Goal: Contribute content: Contribute content

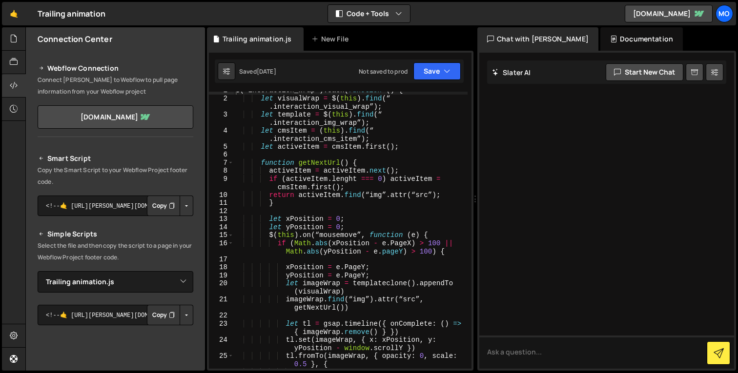
select select "45085"
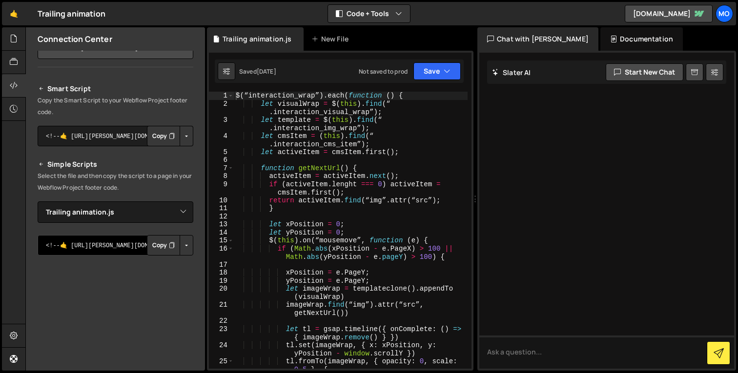
click at [95, 250] on textarea "<!--🤙 [URL][PERSON_NAME][DOMAIN_NAME]> <script>document.addEventListener("DOMCo…" at bounding box center [116, 245] width 156 height 20
click at [152, 247] on button "Copy" at bounding box center [163, 245] width 33 height 20
click at [93, 244] on textarea "<!--🤙 [URL][PERSON_NAME][DOMAIN_NAME]> <script>document.addEventListener("DOMCo…" at bounding box center [116, 245] width 156 height 20
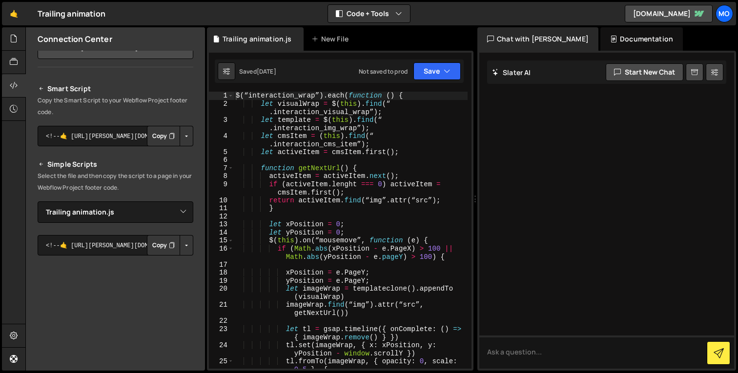
click at [153, 245] on button "Copy" at bounding box center [163, 245] width 33 height 20
click at [0, 0] on lt-div at bounding box center [0, 0] width 0 height 0
select select "en-us"
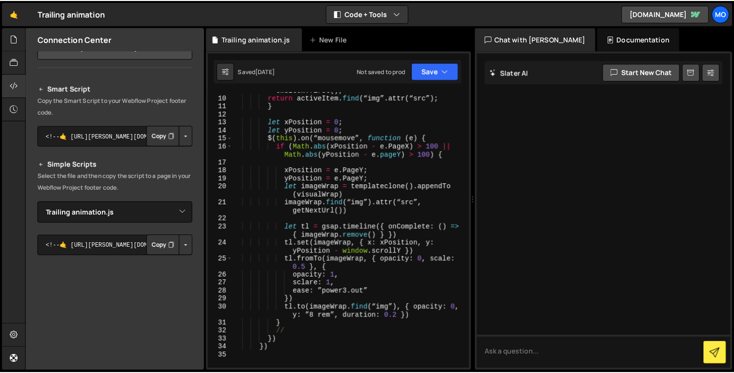
scroll to position [177, 0]
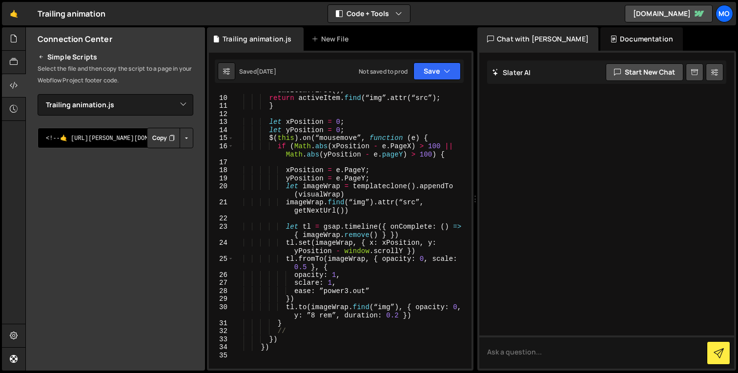
click at [104, 136] on textarea "<!--🤙 [URL][PERSON_NAME][DOMAIN_NAME]> <script>document.addEventListener("DOMCo…" at bounding box center [116, 138] width 156 height 20
click at [86, 135] on textarea "<!--🤙 [URL][PERSON_NAME][DOMAIN_NAME]> <script>document.addEventListener("DOMCo…" at bounding box center [116, 138] width 156 height 20
click at [0, 0] on lt-div at bounding box center [0, 0] width 0 height 0
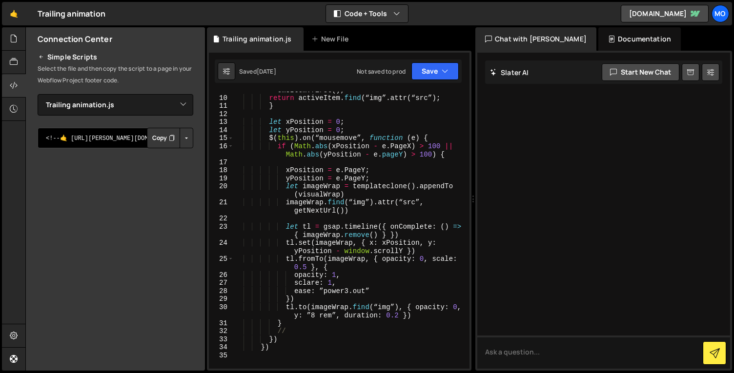
select select "en-us"
click at [0, 0] on select "Portuguese ([GEOGRAPHIC_DATA] posAO) German ([GEOGRAPHIC_DATA]) English (Americ…" at bounding box center [0, 0] width 0 height 0
click at [0, 0] on lt-span at bounding box center [0, 0] width 0 height 0
click at [0, 0] on lt-span "Disable on this website" at bounding box center [0, 0] width 0 height 0
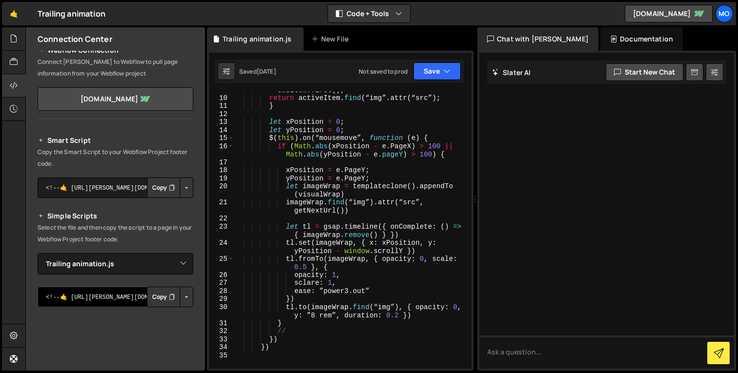
scroll to position [14, 0]
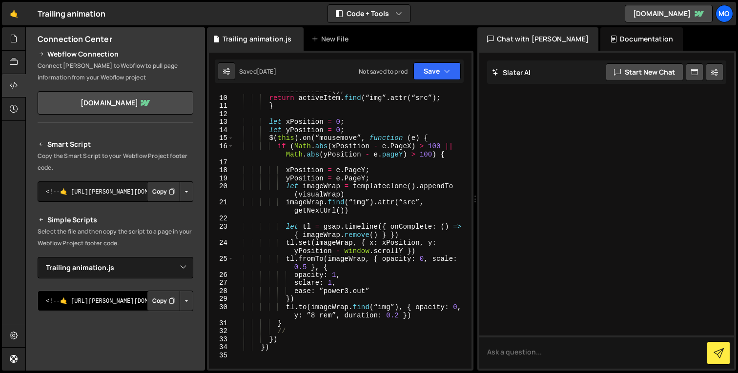
click at [112, 302] on textarea "<!--🤙 [URL][PERSON_NAME][DOMAIN_NAME]> <script>document.addEventListener("DOMCo…" at bounding box center [116, 301] width 156 height 20
click at [163, 304] on button "Copy" at bounding box center [163, 301] width 33 height 20
click at [549, 190] on div at bounding box center [606, 211] width 255 height 316
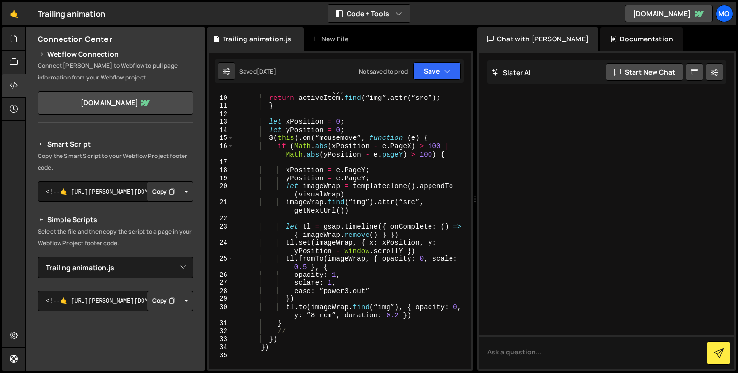
click at [301, 359] on div "if ( activeItem . lenght === 0 ) activeItem = cmsItem . first ( ) ; return acti…" at bounding box center [351, 229] width 234 height 302
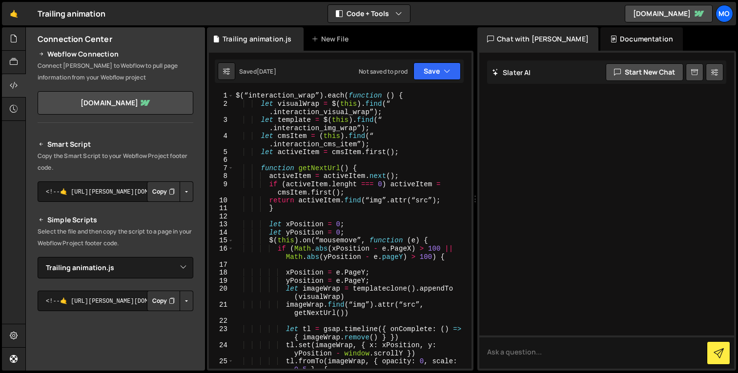
click at [324, 113] on div "$ ( “interaction_wrap” ) . each ( function ( ) { let visualWrap = $ ( this ) . …" at bounding box center [351, 238] width 234 height 293
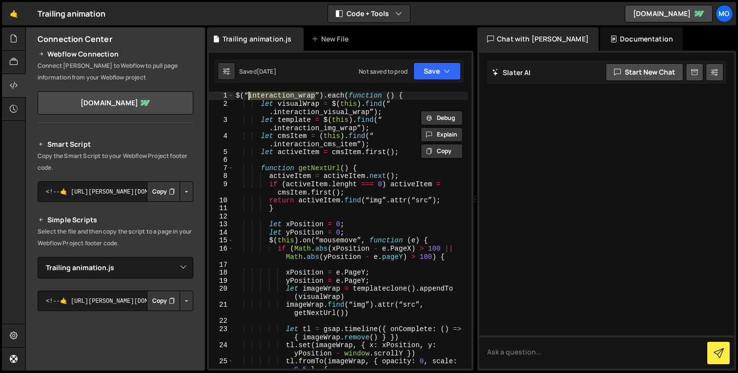
drag, startPoint x: 316, startPoint y: 93, endPoint x: 248, endPoint y: 92, distance: 67.3
click at [248, 92] on div "$ ( “interaction_wrap” ) . each ( function ( ) { let visualWrap = $ ( this ) . …" at bounding box center [351, 238] width 234 height 293
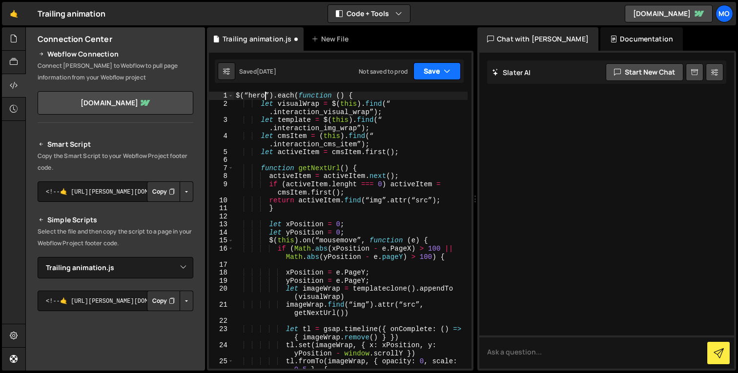
click at [440, 76] on button "Save" at bounding box center [436, 71] width 47 height 18
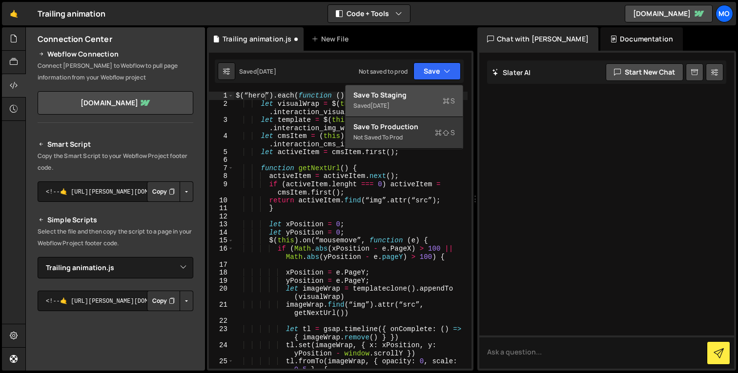
click at [389, 111] on div "Saved [DATE]" at bounding box center [404, 106] width 102 height 12
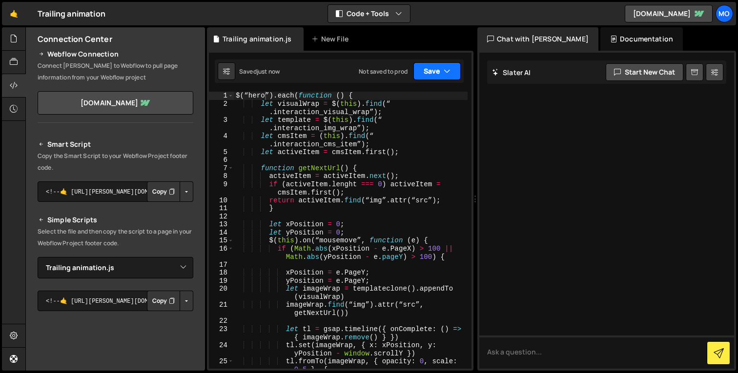
click at [426, 73] on button "Save" at bounding box center [436, 71] width 47 height 18
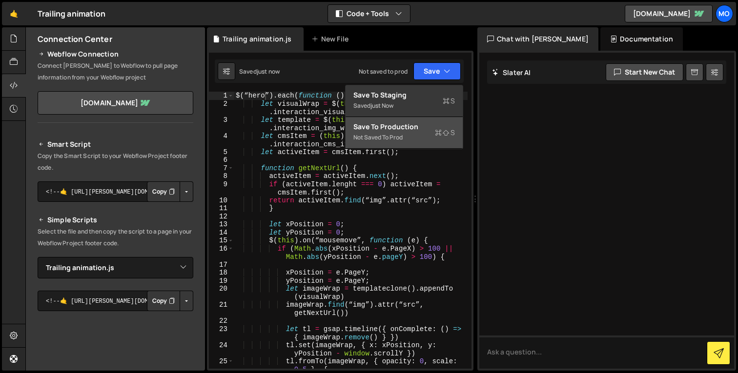
click at [397, 129] on div "Save to Production S" at bounding box center [404, 127] width 102 height 10
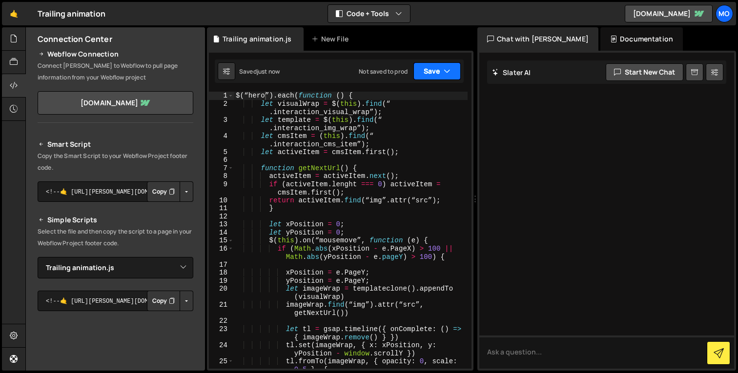
click at [434, 76] on button "Save" at bounding box center [436, 71] width 47 height 18
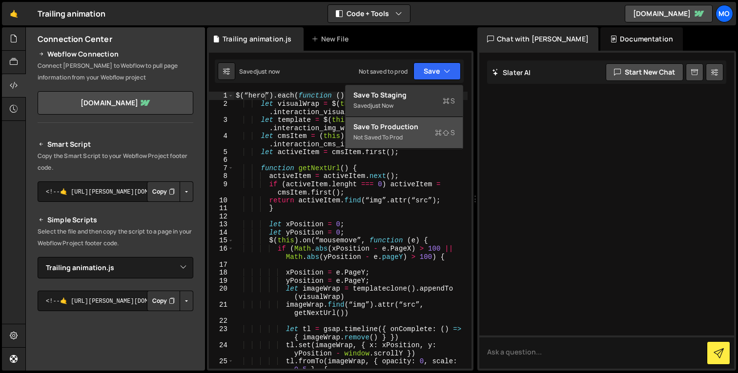
click at [422, 135] on div "Not saved to prod" at bounding box center [404, 138] width 102 height 12
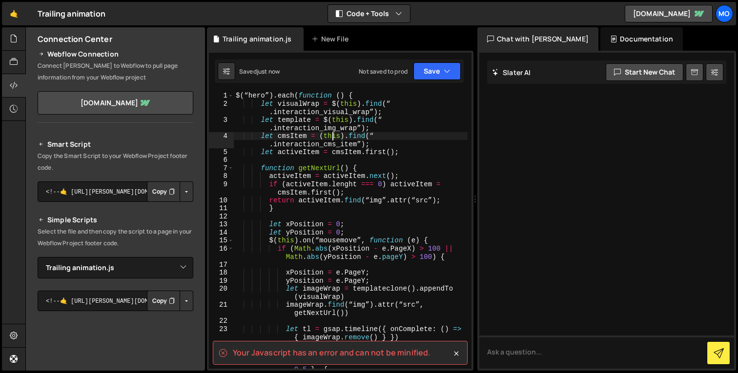
click at [332, 133] on div "$ ( “hero” ) . each ( function ( ) { let visualWrap = $ ( this ) . find ( “ . i…" at bounding box center [351, 238] width 234 height 293
click at [254, 96] on div "$ ( “hero” ) . each ( function ( ) { let visualWrap = $ ( this ) . find ( “ . i…" at bounding box center [351, 238] width 234 height 293
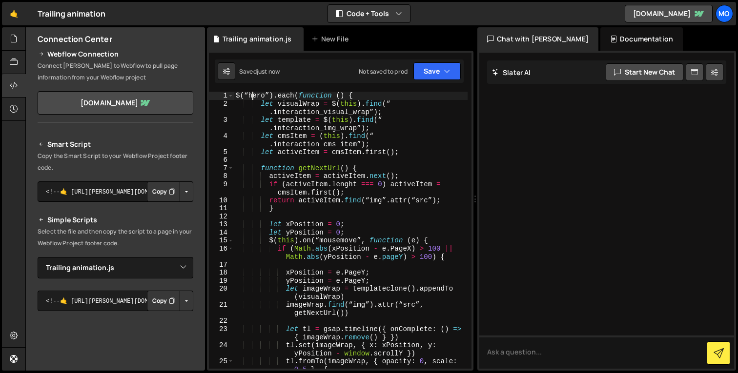
click at [254, 96] on div "$ ( “hero” ) . each ( function ( ) { let visualWrap = $ ( this ) . find ( “ . i…" at bounding box center [351, 238] width 234 height 293
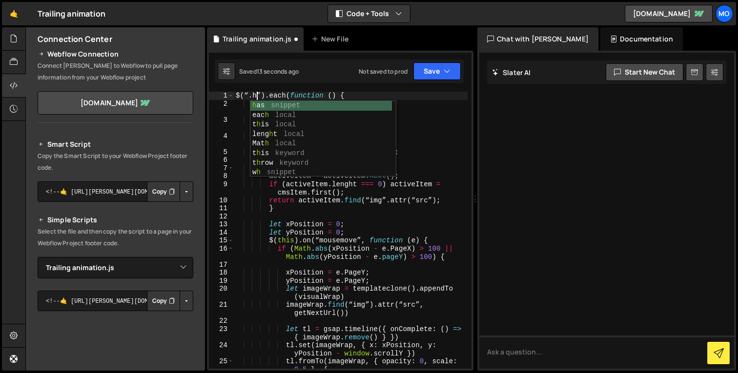
scroll to position [0, 2]
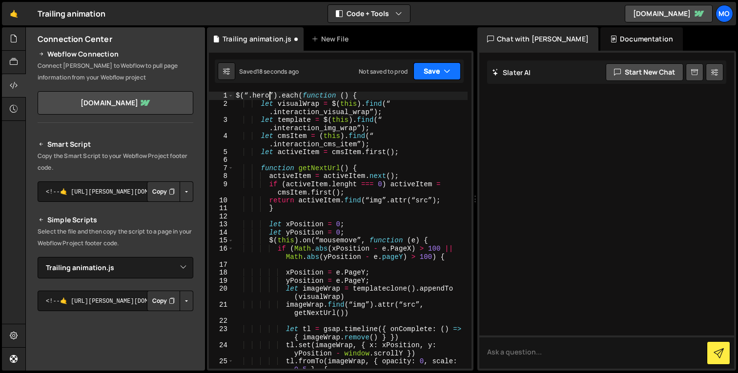
type textarea "$(“.hero”).each(function () {"
click at [429, 74] on button "Save" at bounding box center [436, 71] width 47 height 18
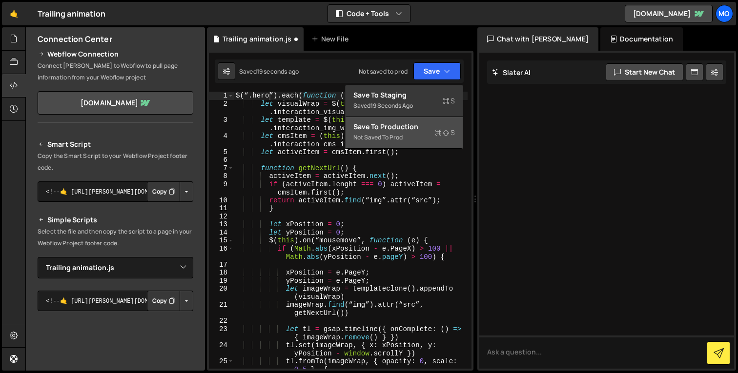
click at [382, 137] on div "Not saved to prod" at bounding box center [404, 138] width 102 height 12
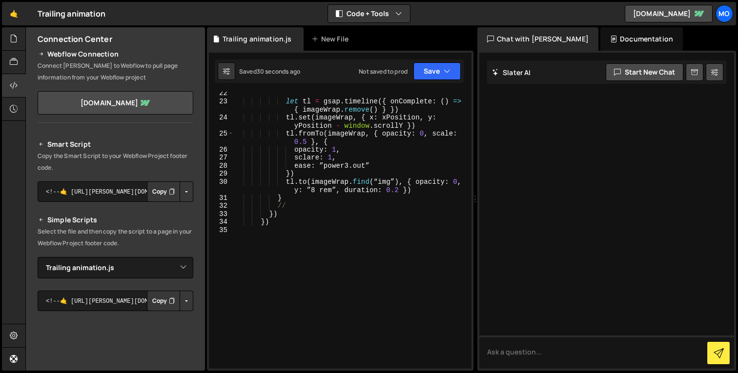
scroll to position [0, 0]
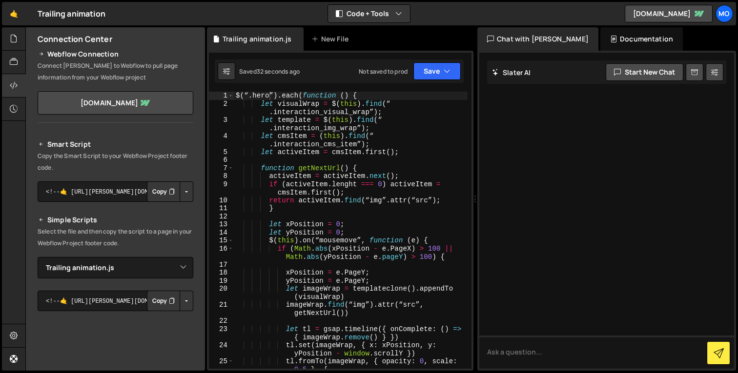
click at [379, 94] on div "$ ( “ . hero” ) . each ( function ( ) { let visualWrap = $ ( this ) . find ( “ …" at bounding box center [351, 238] width 234 height 293
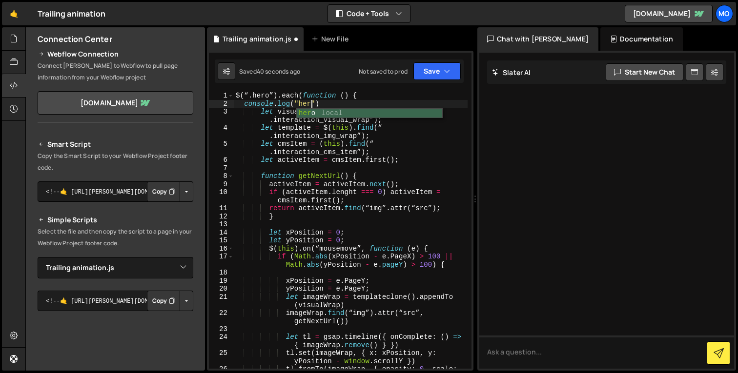
scroll to position [0, 5]
click at [392, 103] on div "$ ( “ . hero” ) . each ( function ( ) { console . log ( "here" ) let visualWrap…" at bounding box center [351, 243] width 234 height 302
click at [425, 70] on button "Save" at bounding box center [436, 71] width 47 height 18
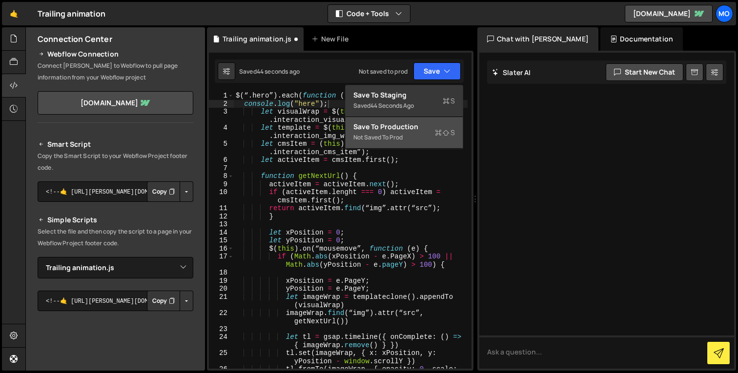
click at [431, 137] on div "Not saved to prod" at bounding box center [404, 138] width 102 height 12
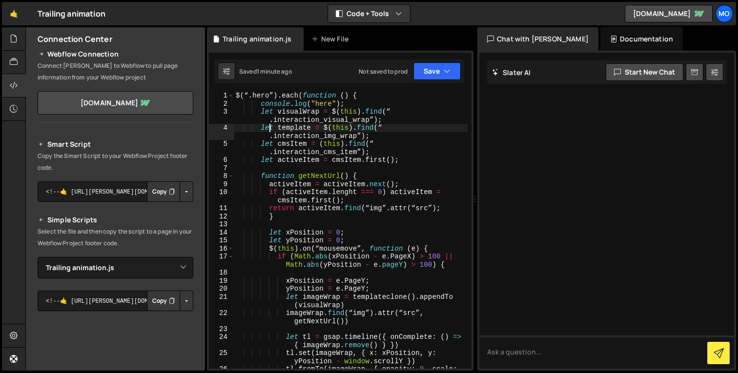
click at [267, 130] on div "$ ( “ . hero” ) . each ( function ( ) { console . log ( "here" ) ; let visualWr…" at bounding box center [351, 243] width 234 height 302
click at [385, 120] on div "$ ( “ . hero” ) . each ( function ( ) { console . log ( "here" ) ; let visualWr…" at bounding box center [351, 243] width 234 height 302
type textarea "let visualWrap = $(this).find(“.interaction_visual_wrap”);"
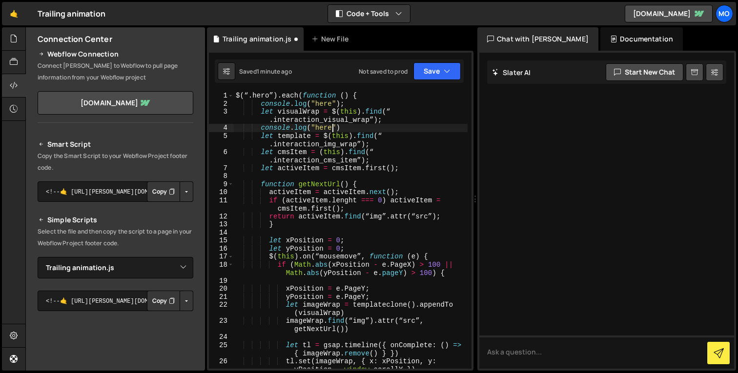
scroll to position [0, 7]
click at [423, 72] on button "Save" at bounding box center [436, 71] width 47 height 18
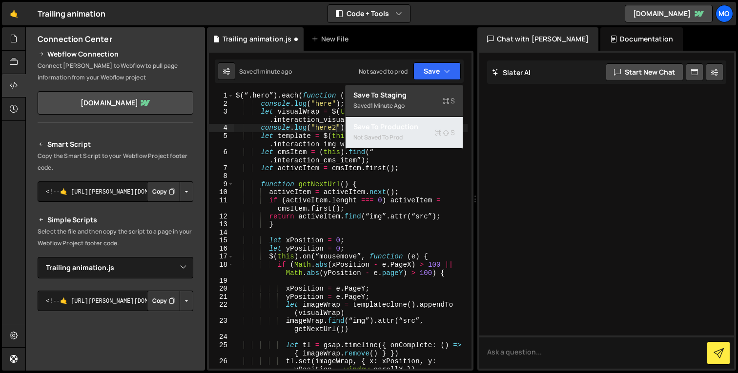
drag, startPoint x: 426, startPoint y: 127, endPoint x: 424, endPoint y: 93, distance: 33.7
click at [426, 127] on div "Save to Production S" at bounding box center [404, 127] width 102 height 10
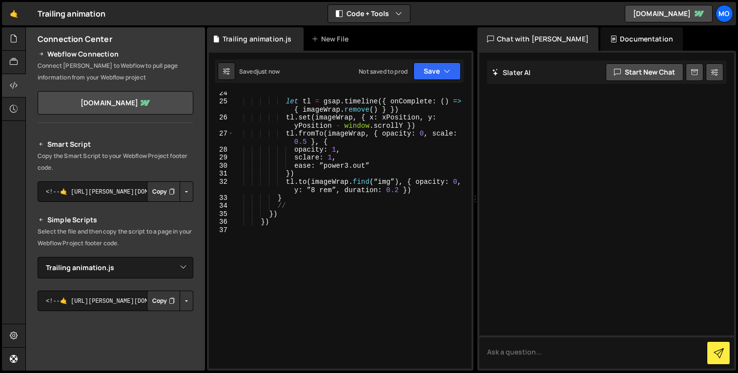
scroll to position [0, 0]
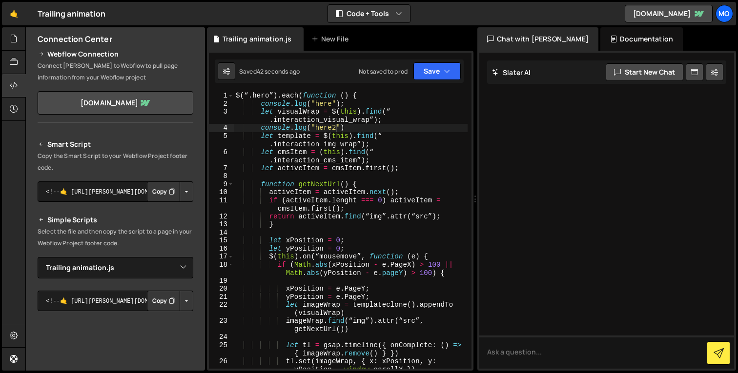
click at [370, 203] on div "$ ( “ . hero” ) . each ( function ( ) { console . log ( "here" ) ; let visualWr…" at bounding box center [351, 243] width 234 height 302
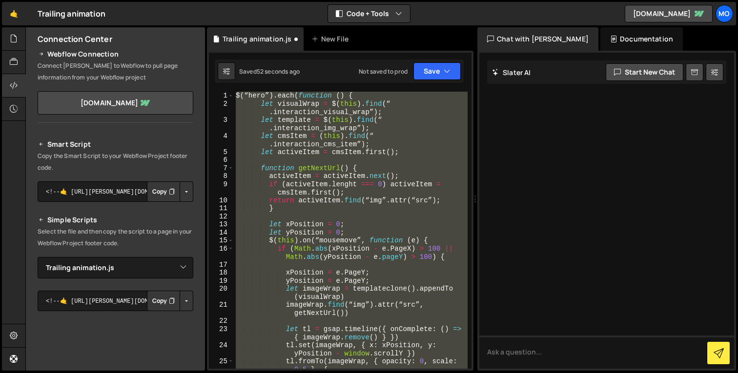
type textarea "$(“interaction_wrap”).each(function () {"
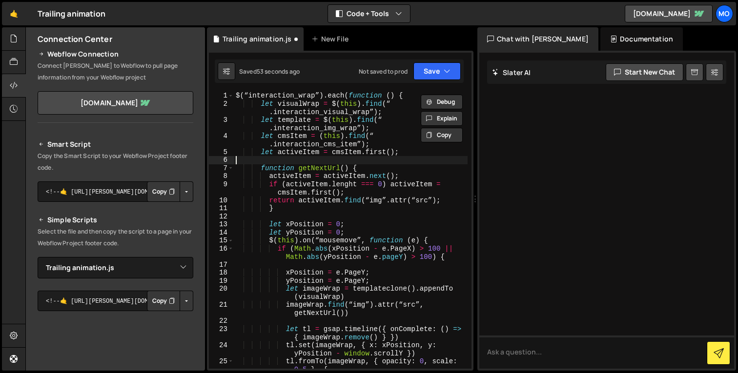
click at [340, 163] on div "$ ( “interaction_wrap” ) . each ( function ( ) { let visualWrap = $ ( this ) . …" at bounding box center [351, 238] width 234 height 293
click at [248, 95] on div "$ ( “interaction_wrap” ) . each ( function ( ) { let visualWrap = $ ( this ) . …" at bounding box center [351, 238] width 234 height 293
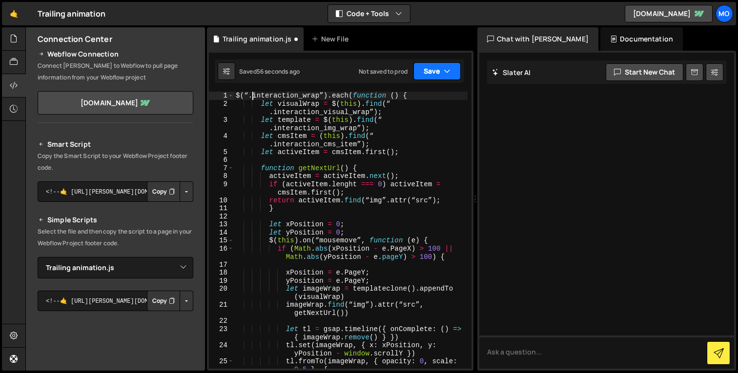
type textarea "$(“.interaction_wrap”).each(function () {"
click at [434, 71] on button "Save" at bounding box center [436, 71] width 47 height 18
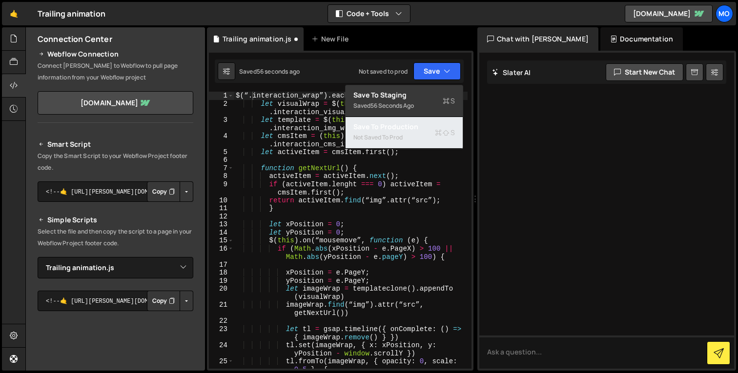
click at [429, 132] on div "Not saved to prod" at bounding box center [404, 138] width 102 height 12
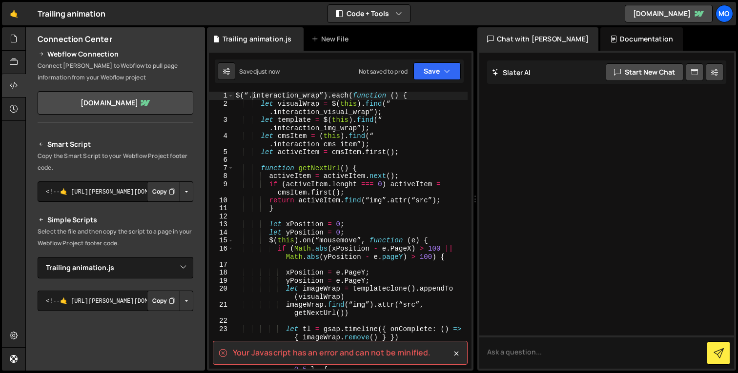
click at [403, 348] on spa "Your Javascript has an error and can not be minified." at bounding box center [332, 352] width 198 height 11
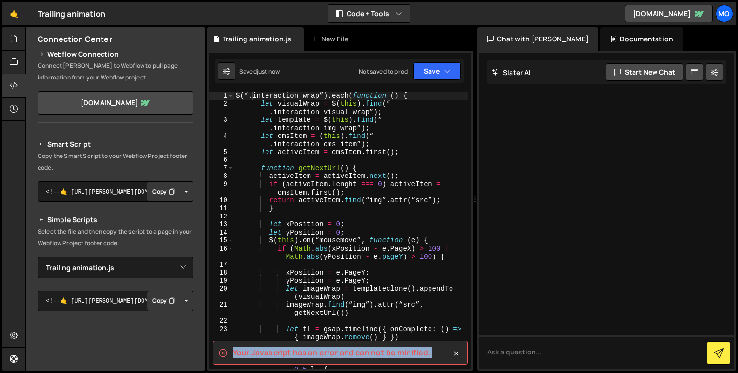
click at [403, 348] on spa "Your Javascript has an error and can not be minified." at bounding box center [332, 352] width 198 height 11
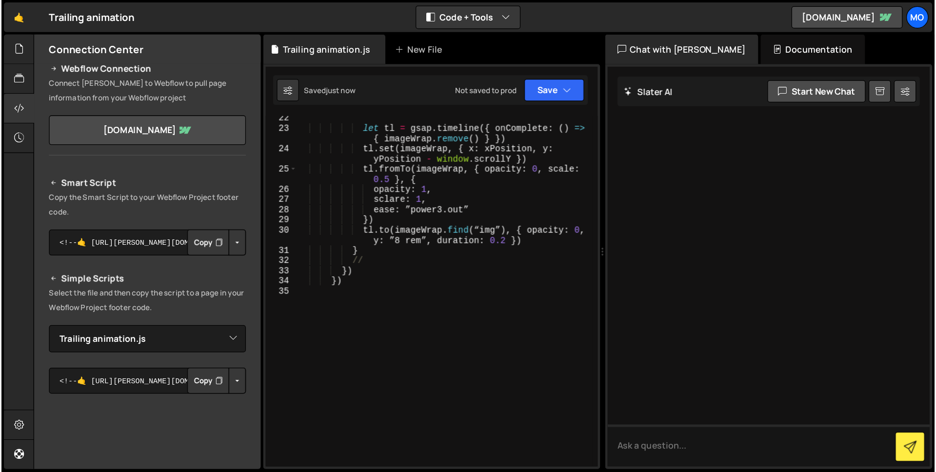
scroll to position [0, 0]
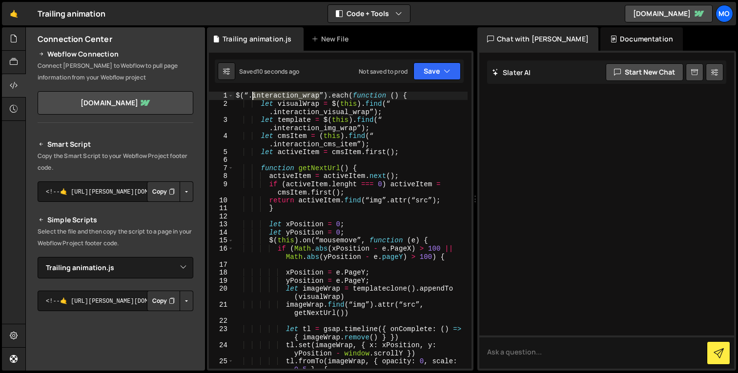
drag, startPoint x: 318, startPoint y: 99, endPoint x: 253, endPoint y: 97, distance: 64.9
click at [253, 97] on div "$ ( “ . interaction_wrap” ) . each ( function ( ) { let visualWrap = $ ( this )…" at bounding box center [351, 238] width 234 height 293
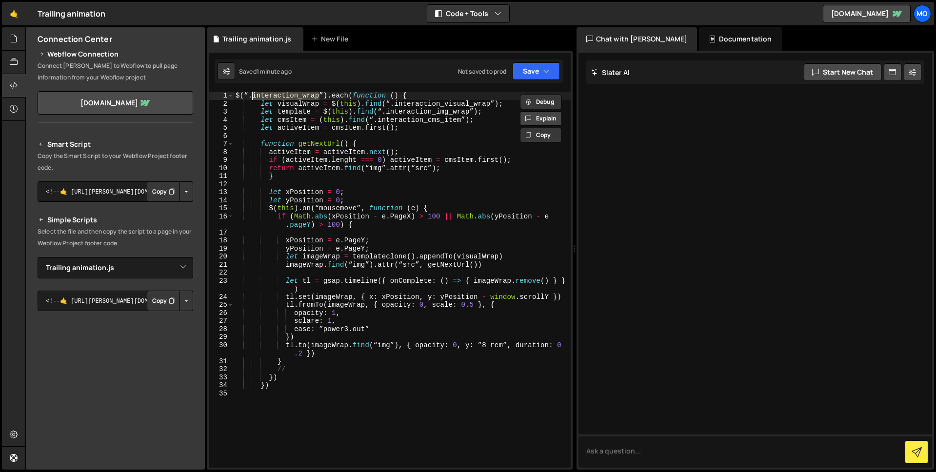
click at [548, 122] on button "Explain" at bounding box center [541, 118] width 42 height 15
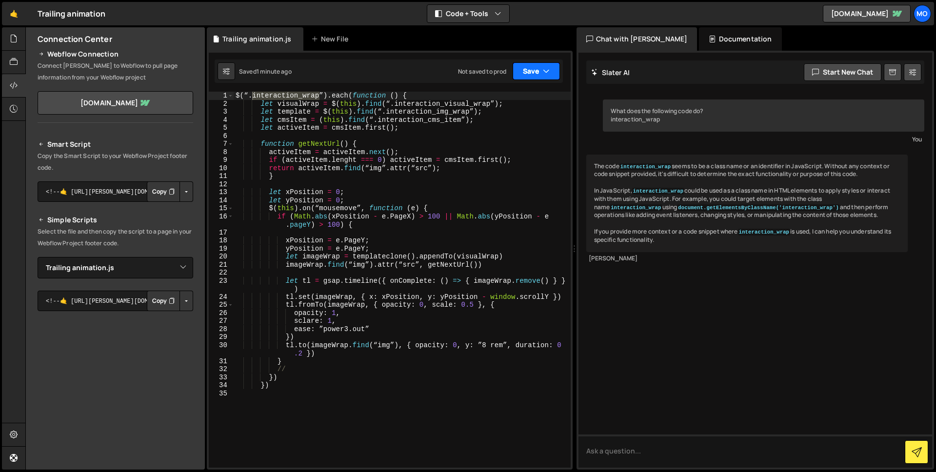
click at [532, 77] on button "Save" at bounding box center [536, 71] width 47 height 18
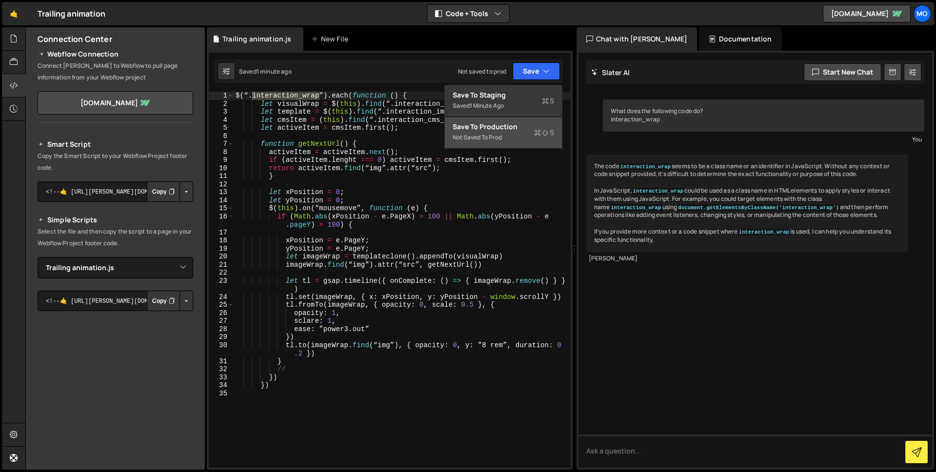
click at [532, 141] on div "Not saved to prod" at bounding box center [504, 138] width 102 height 12
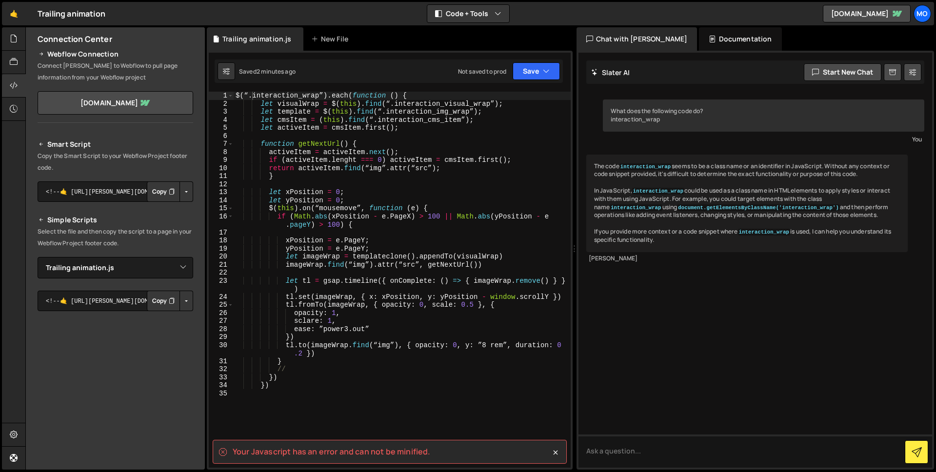
click at [336, 373] on spa "Your Javascript has an error and can not be minified." at bounding box center [332, 452] width 198 height 11
copy div "Your Javascript has an error and can not be minified."
click at [662, 373] on textarea at bounding box center [756, 451] width 354 height 33
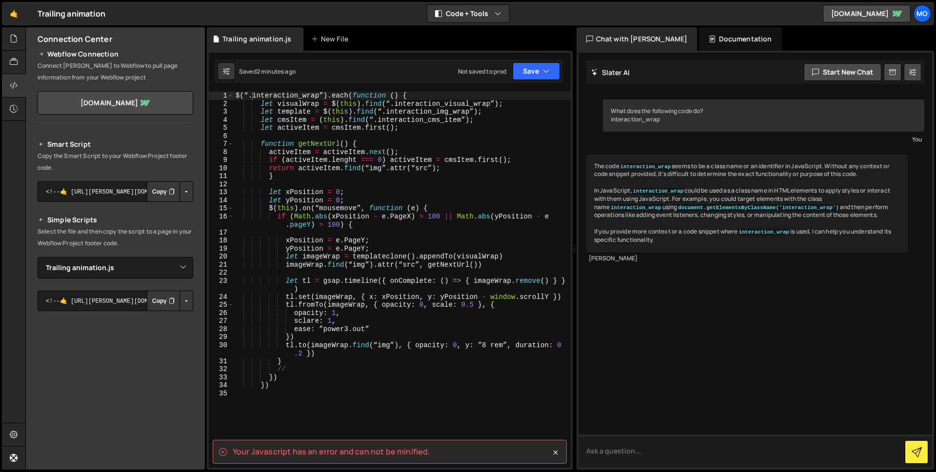
paste textarea "Your Javascript has an error and can not be minified."
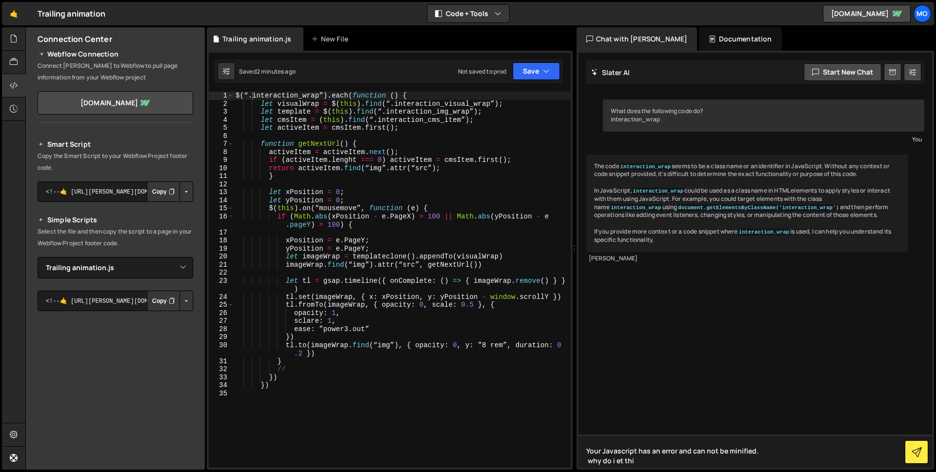
type textarea "Your Javascript has an error and can not be minified. why do i et this"
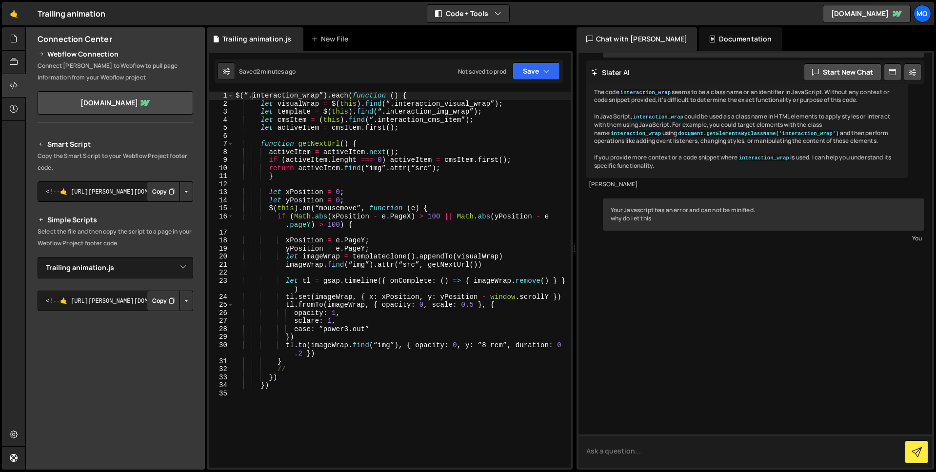
scroll to position [152, 0]
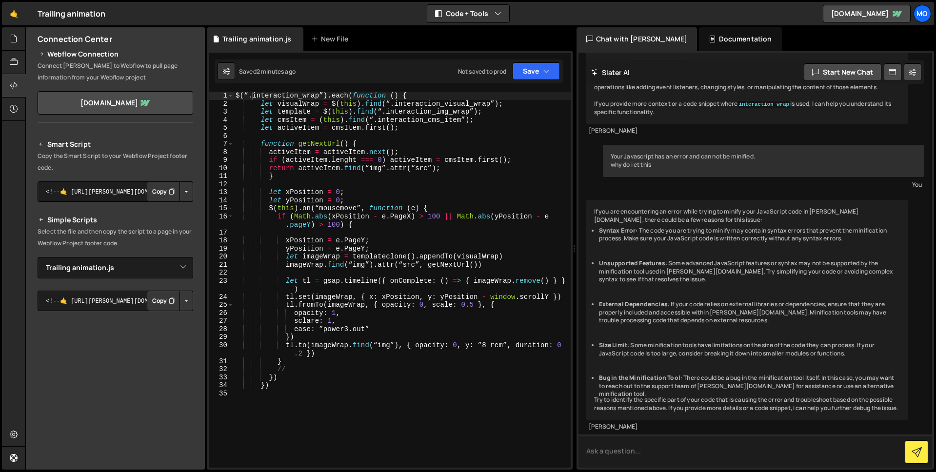
click at [664, 373] on textarea at bounding box center [756, 451] width 354 height 33
type textarea "how can i debbug my code"
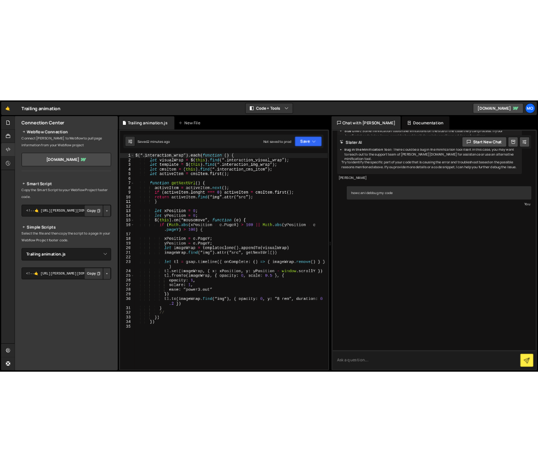
scroll to position [555, 0]
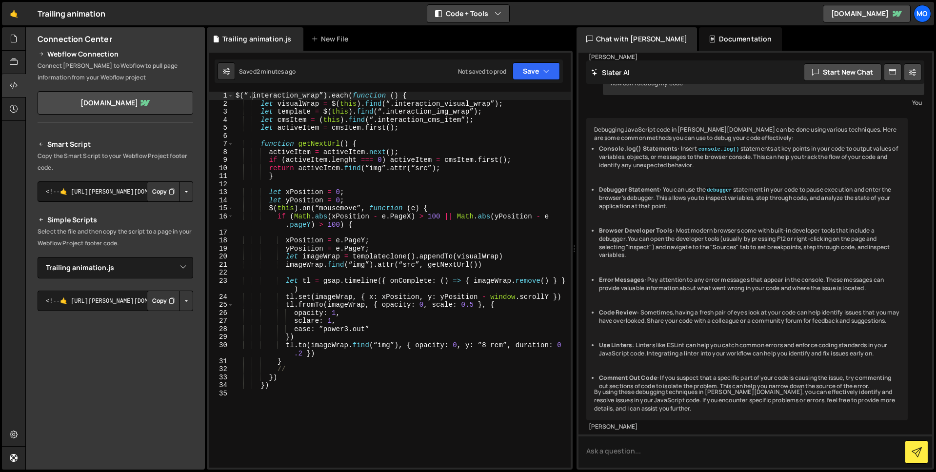
click at [494, 19] on button "Code + Tools" at bounding box center [468, 14] width 82 height 18
click at [737, 276] on li "Error Messages : Pay attention to any error messages that appear in the console…" at bounding box center [750, 284] width 302 height 17
click at [681, 309] on li "Code Review : Sometimes, having a fresh pair of eyes look at your code can help…" at bounding box center [750, 317] width 302 height 17
click at [401, 373] on div "$ ( “ . interaction_wrap” ) . each ( function ( ) { let visualWrap = $ ( this )…" at bounding box center [402, 288] width 337 height 392
click at [290, 180] on div "$ ( “ . interaction_wrap” ) . each ( function ( ) { let visualWrap = $ ( this )…" at bounding box center [402, 288] width 337 height 392
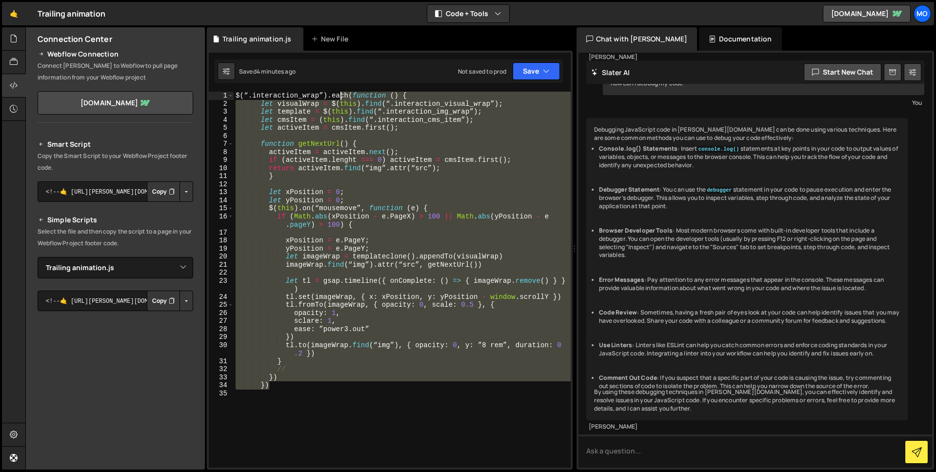
drag, startPoint x: 311, startPoint y: 388, endPoint x: 340, endPoint y: 99, distance: 290.8
click at [340, 99] on div "$ ( “ . interaction_wrap” ) . each ( function ( ) { let visualWrap = $ ( this )…" at bounding box center [402, 288] width 337 height 392
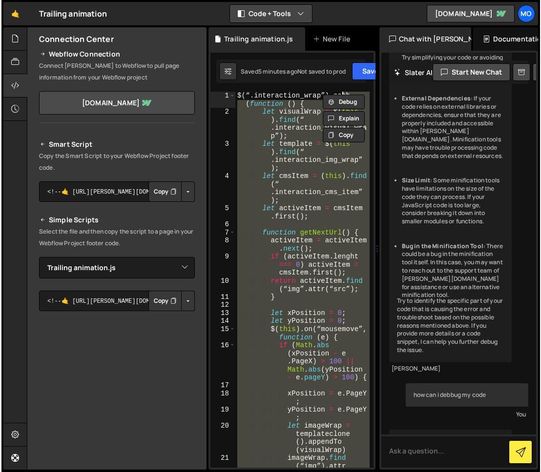
scroll to position [908, 0]
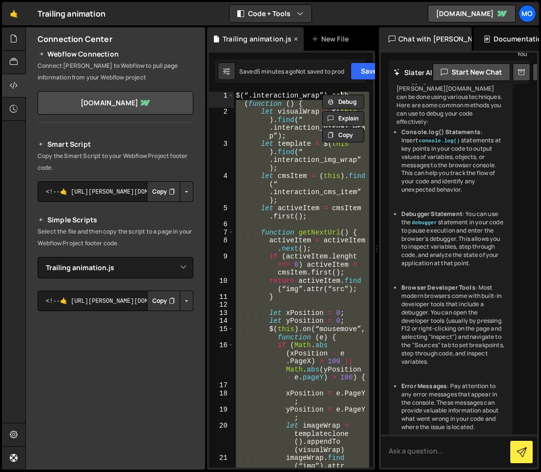
click at [267, 37] on div "Trailing animation.js" at bounding box center [257, 39] width 69 height 10
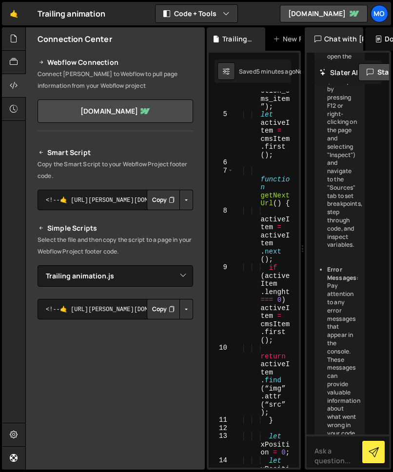
scroll to position [0, 0]
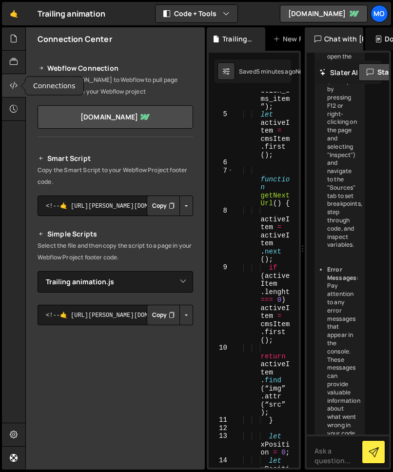
click at [14, 86] on icon at bounding box center [14, 85] width 8 height 11
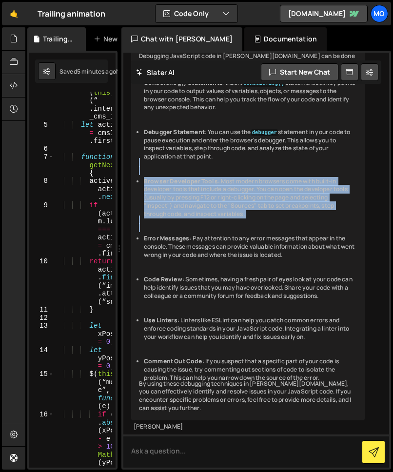
scroll to position [776, 0]
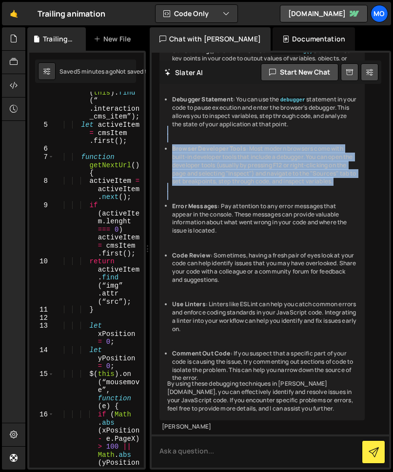
drag, startPoint x: 122, startPoint y: 189, endPoint x: 322, endPoint y: 185, distance: 200.1
click at [322, 185] on div "Files New File Javascript files 1 Trailing animation.js 0 CSS files Copy share …" at bounding box center [209, 248] width 368 height 443
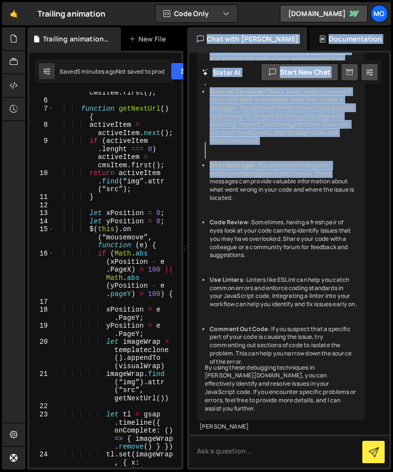
scroll to position [957, 0]
drag, startPoint x: 147, startPoint y: 163, endPoint x: 362, endPoint y: 157, distance: 214.8
click at [362, 157] on div "Files New File Javascript files 1 Trailing animation.js 0 CSS files Copy share …" at bounding box center [209, 248] width 368 height 443
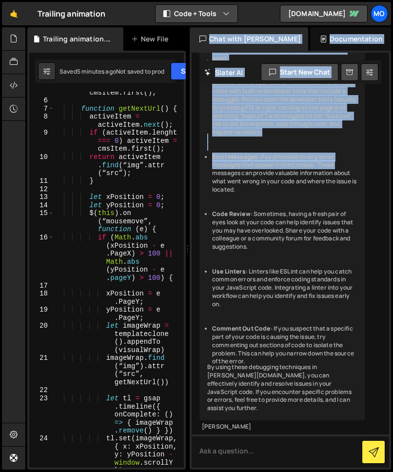
click at [201, 13] on button "Code + Tools" at bounding box center [197, 14] width 82 height 18
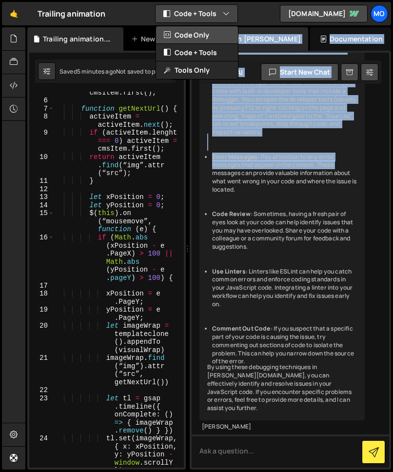
click at [199, 31] on button "Code Only" at bounding box center [197, 35] width 82 height 18
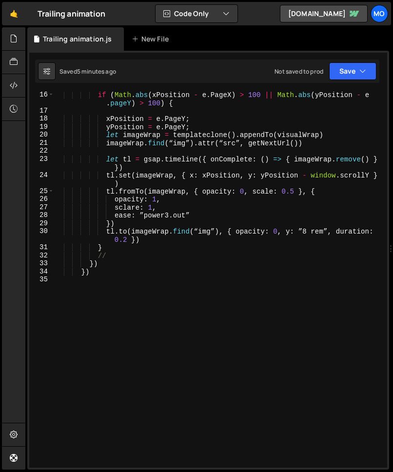
scroll to position [122, 0]
click at [162, 263] on div "if ( Math . abs ( xPosition - e . PageX ) > 100 || Math . abs ( yPosition - e .…" at bounding box center [218, 291] width 329 height 401
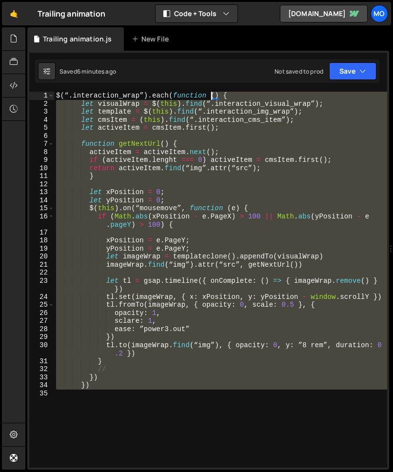
drag, startPoint x: 120, startPoint y: 325, endPoint x: 209, endPoint y: 96, distance: 246.3
click at [209, 96] on div "$ ( “ . interaction_wrap” ) . each ( function ( ) { let visualWrap = $ ( this )…" at bounding box center [220, 288] width 333 height 392
click at [125, 367] on div "$ ( “ . interaction_wrap” ) . each ( function ( ) { let visualWrap = $ ( this )…" at bounding box center [220, 280] width 333 height 376
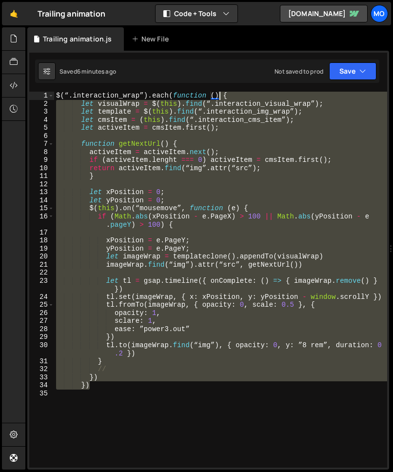
drag, startPoint x: 105, startPoint y: 370, endPoint x: 221, endPoint y: 95, distance: 298.3
click at [221, 95] on div "$ ( “ . interaction_wrap” ) . each ( function ( ) { let visualWrap = $ ( this )…" at bounding box center [220, 288] width 333 height 392
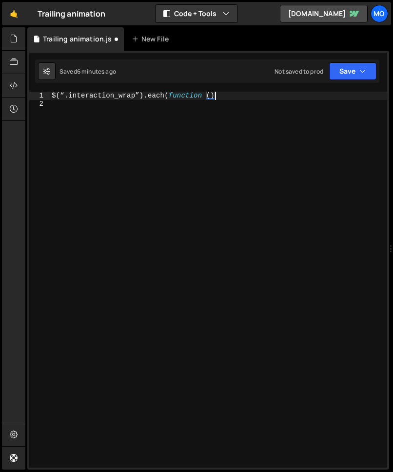
click at [236, 90] on div "$(“.interaction_wrap”).each(function () 1 2 $ ( “ . interaction_wrap” ) . each …" at bounding box center [208, 260] width 362 height 419
drag, startPoint x: 216, startPoint y: 94, endPoint x: 147, endPoint y: 94, distance: 68.8
click at [147, 94] on div "$ ( “ . interaction_wrap” ) . each ( function ( )" at bounding box center [219, 288] width 338 height 392
type textarea "$(“.interaction_wrap”).each(function(){)"
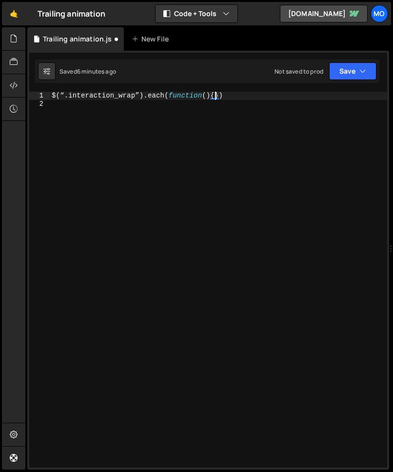
scroll to position [0, 0]
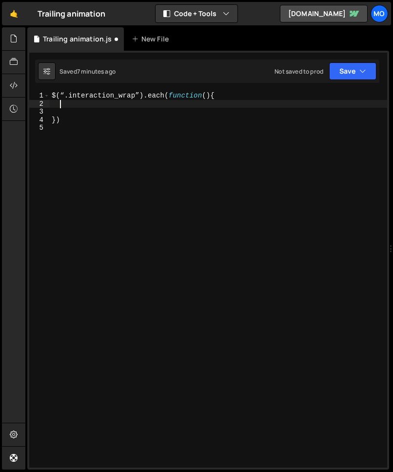
click at [75, 104] on div "$ ( “ . interaction_wrap” ) . each ( function ( ) { })" at bounding box center [219, 288] width 338 height 392
click at [55, 104] on div "$ ( “ . interaction_wrap” ) . each ( function ( ) { $ ( this ) . })" at bounding box center [219, 288] width 338 height 392
click at [156, 104] on div "$ ( “ . interaction_wrap” ) . each ( function ( ) { let visualWrap = $ ( this )…" at bounding box center [219, 288] width 338 height 392
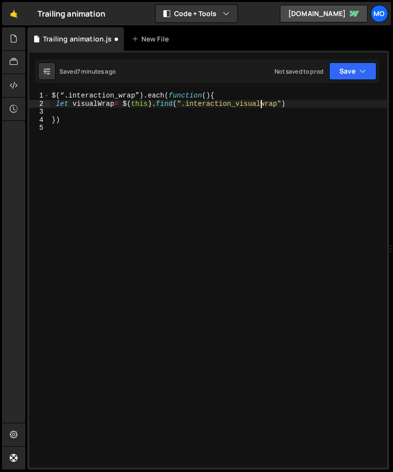
scroll to position [0, 15]
click at [307, 106] on div "$ ( “ . interaction_wrap” ) . each ( function ( ) { let visualWrap = $ ( this )…" at bounding box center [219, 288] width 338 height 392
type textarea "let visualWrap= $(this).find(".interaction_visual_wrap");"
drag, startPoint x: 316, startPoint y: 101, endPoint x: 44, endPoint y: 102, distance: 271.3
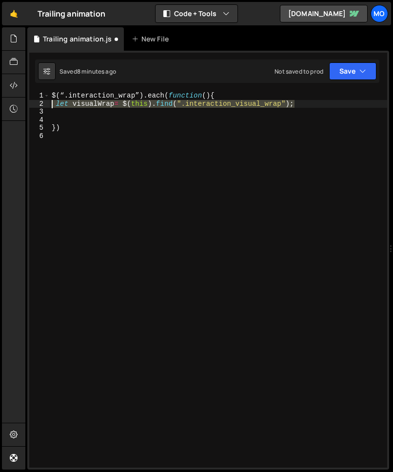
click at [44, 101] on div "1 2 3 4 5 6 $ ( “ . interaction_wrap” ) . each ( function ( ) { let visualWrap …" at bounding box center [208, 280] width 358 height 376
type textarea "let visualWrap= $(this).find(".interaction_visual_wrap");"
click at [66, 120] on div "$ ( “ . interaction_wrap” ) . each ( function ( ) { let visualWrap = $ ( this )…" at bounding box center [219, 288] width 338 height 392
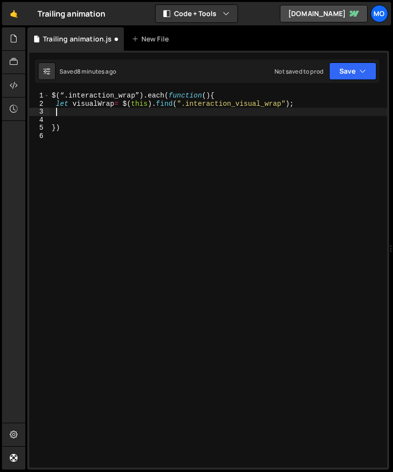
click at [60, 112] on div "$ ( “ . interaction_wrap” ) . each ( function ( ) { let visualWrap = $ ( this )…" at bounding box center [219, 288] width 338 height 392
paste textarea "let visualWrap= $(this).find(".interaction_visual_wrap");"
click at [60, 112] on div "$ ( “ . interaction_wrap” ) . each ( function ( ) { let visualWrap = $ ( this )…" at bounding box center [219, 288] width 338 height 392
click at [57, 108] on div "$ ( “ . interaction_wrap” ) . each ( function ( ) { let visualWrap = $ ( this )…" at bounding box center [219, 288] width 338 height 392
click at [57, 105] on div "$ ( “ . interaction_wrap” ) . each ( function ( ) { let visualWrap = $ ( this )…" at bounding box center [219, 288] width 338 height 392
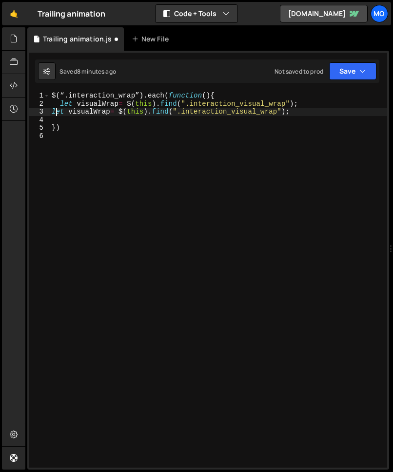
click at [54, 112] on div "$ ( “ . interaction_wrap” ) . each ( function ( ) { let visualWrap = $ ( this )…" at bounding box center [219, 288] width 338 height 392
type textarea "let visualWrap= $(this).find(".interaction_visual_wrap");"
click at [343, 72] on button "Save" at bounding box center [352, 71] width 47 height 18
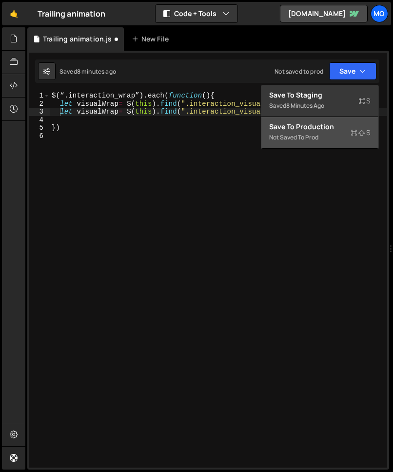
click at [302, 129] on div "Save to Production S" at bounding box center [320, 127] width 102 height 10
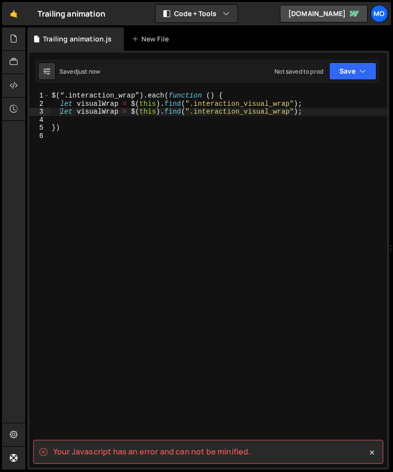
click at [166, 373] on div "Your Javascript has an error and can not be minified." at bounding box center [208, 452] width 350 height 24
click at [162, 373] on spa "Your Javascript has an error and can not be minified." at bounding box center [152, 452] width 198 height 11
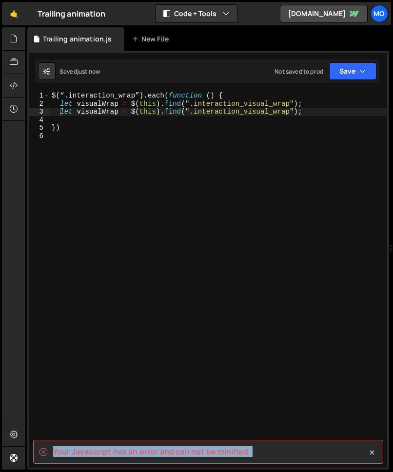
click at [162, 373] on spa "Your Javascript has an error and can not be minified." at bounding box center [152, 452] width 198 height 11
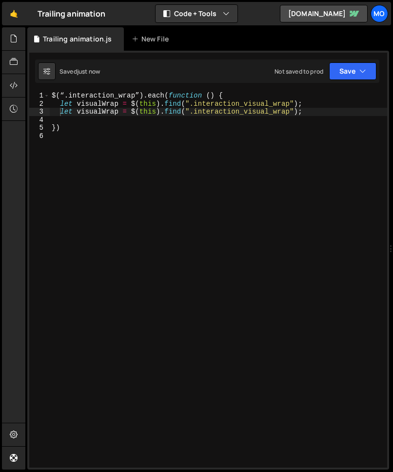
click at [164, 205] on div "$ ( “ . interaction_wrap” ) . each ( function ( ) { let visualWrap = $ ( this )…" at bounding box center [219, 288] width 338 height 392
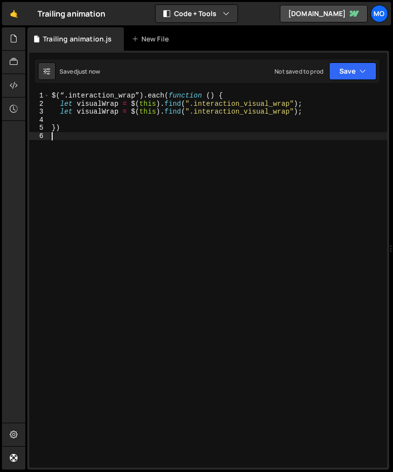
click at [112, 122] on div "$ ( “ . interaction_wrap” ) . each ( function ( ) { let visualWrap = $ ( this )…" at bounding box center [219, 288] width 338 height 392
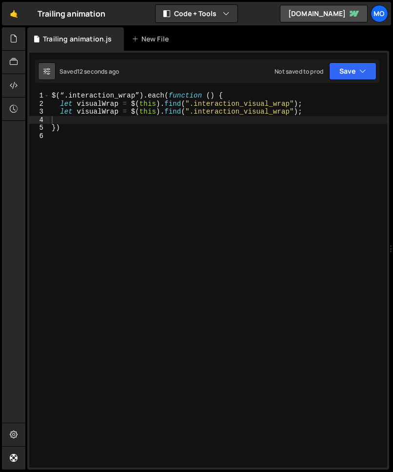
click at [50, 69] on icon at bounding box center [46, 71] width 7 height 10
select select "editor"
select select "ace/theme/monokai"
type input "14"
checkbox input "true"
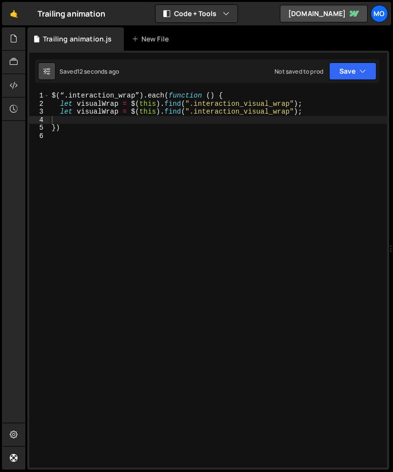
checkbox input "true"
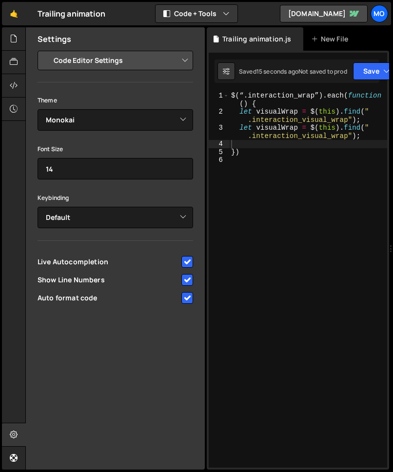
click at [82, 63] on select "Project Settings Code Editor Settings Chat Settings" at bounding box center [117, 60] width 143 height 21
click at [46, 50] on select "Project Settings Code Editor Settings Chat Settings" at bounding box center [117, 60] width 143 height 21
click at [225, 74] on icon at bounding box center [226, 71] width 7 height 10
click at [147, 42] on div "Settings" at bounding box center [115, 38] width 179 height 23
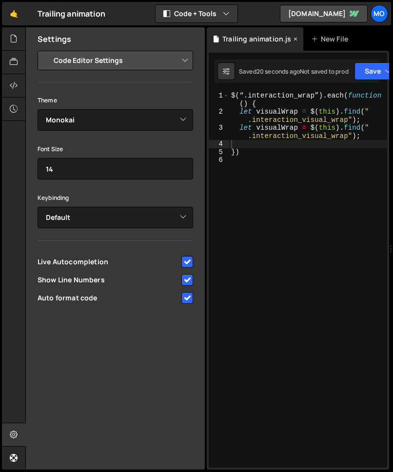
click at [246, 38] on div "Trailing animation.js" at bounding box center [257, 39] width 69 height 10
click at [205, 12] on button "Code + Tools" at bounding box center [197, 14] width 82 height 18
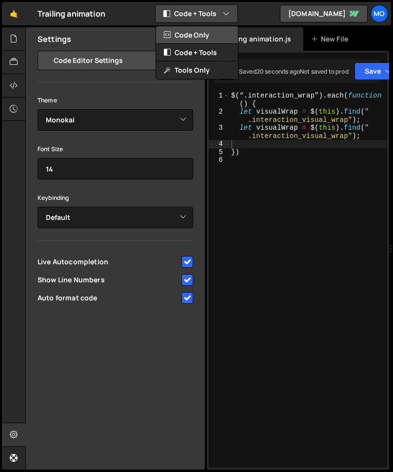
click at [193, 33] on button "Code Only" at bounding box center [197, 35] width 82 height 18
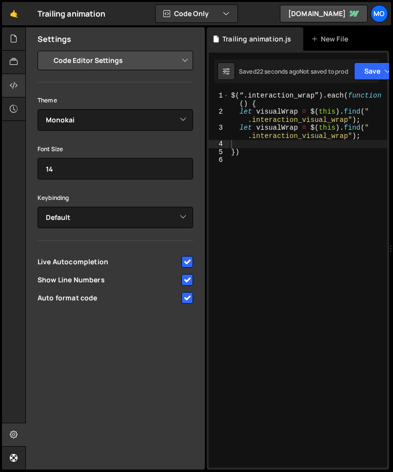
click at [18, 89] on div at bounding box center [14, 85] width 24 height 23
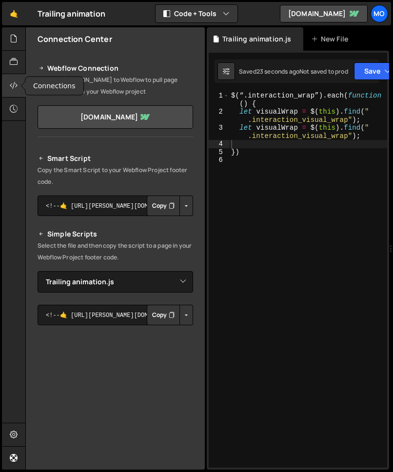
click at [18, 89] on div at bounding box center [14, 85] width 24 height 23
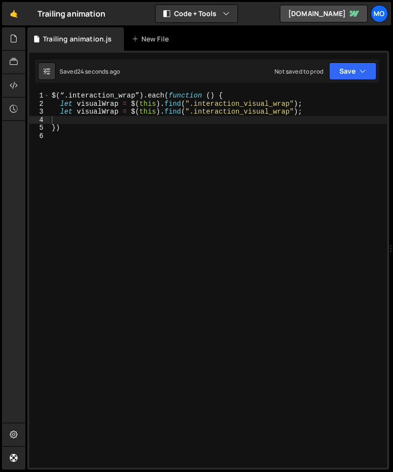
click at [184, 211] on div "$ ( “ . interaction_wrap” ) . each ( function ( ) { let visualWrap = $ ( this )…" at bounding box center [219, 288] width 338 height 392
click at [101, 117] on div "$ ( “ . interaction_wrap” ) . each ( function ( ) { let visualWrap = $ ( this )…" at bounding box center [219, 288] width 338 height 392
click at [367, 71] on button "Save" at bounding box center [352, 71] width 47 height 18
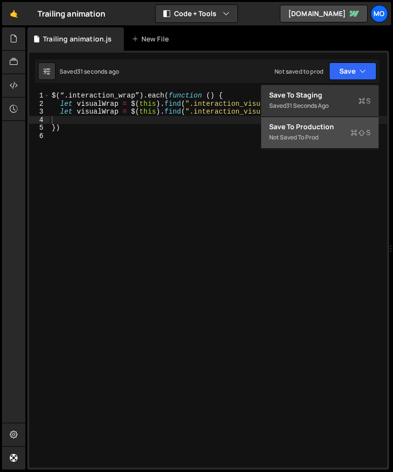
click at [329, 131] on div "Save to Production S" at bounding box center [320, 127] width 102 height 10
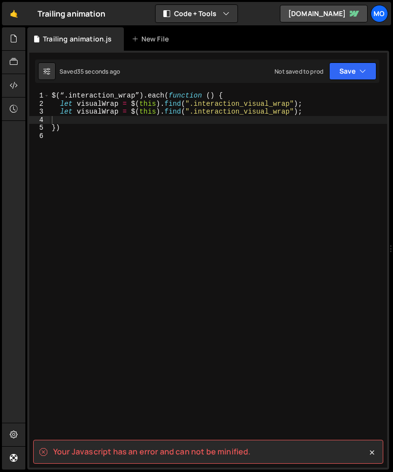
click at [165, 373] on spa "Your Javascript has an error and can not be minified." at bounding box center [152, 452] width 198 height 11
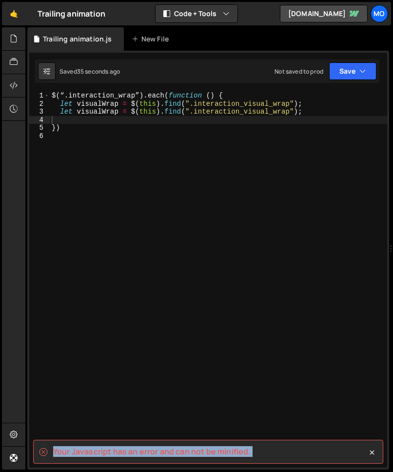
click at [165, 373] on spa "Your Javascript has an error and can not be minified." at bounding box center [152, 452] width 198 height 11
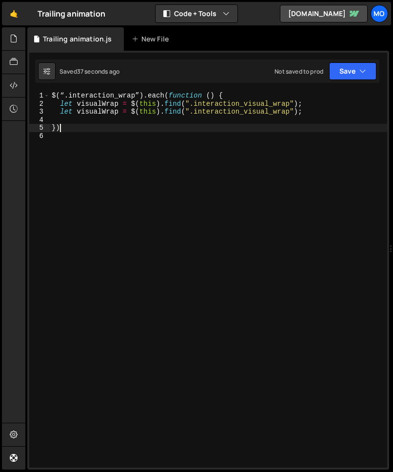
click at [95, 124] on div "$ ( “ . interaction_wrap” ) . each ( function ( ) { let visualWrap = $ ( this )…" at bounding box center [219, 288] width 338 height 392
type textarea "})"
click at [87, 120] on div "$ ( “ . interaction_wrap” ) . each ( function ( ) { let visualWrap = $ ( this )…" at bounding box center [219, 288] width 338 height 392
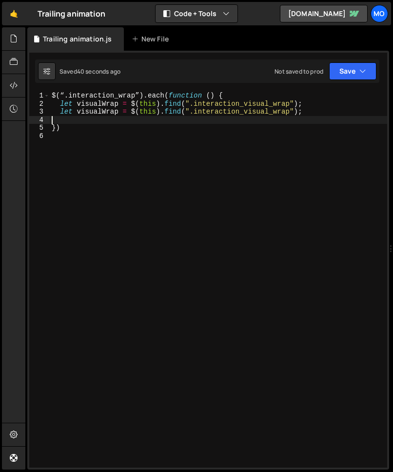
click at [87, 120] on div "$ ( “ . interaction_wrap” ) . each ( function ( ) { let visualWrap = $ ( this )…" at bounding box center [219, 288] width 338 height 392
click at [97, 113] on div "$ ( “ . interaction_wrap” ) . each ( function ( ) { let visualWrap = $ ( this )…" at bounding box center [219, 288] width 338 height 392
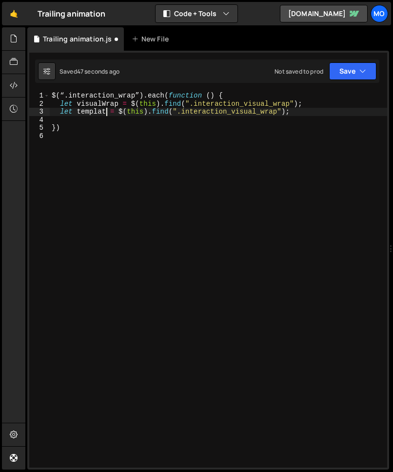
scroll to position [0, 4]
click at [248, 113] on div "$ ( “ . interaction_wrap” ) . each ( function ( ) { let visualWrap = $ ( this )…" at bounding box center [219, 288] width 338 height 392
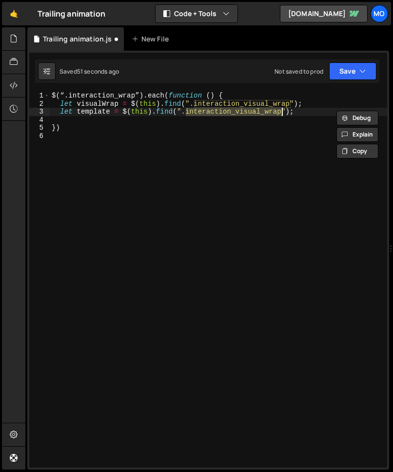
click at [263, 113] on div "$ ( “ . interaction_wrap” ) . each ( function ( ) { let visualWrap = $ ( this )…" at bounding box center [219, 280] width 338 height 376
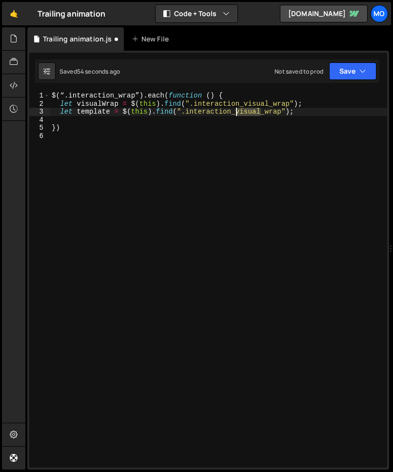
drag, startPoint x: 260, startPoint y: 112, endPoint x: 237, endPoint y: 113, distance: 23.4
click at [237, 113] on div "$ ( “ . interaction_wrap” ) . each ( function ( ) { let visualWrap = $ ( this )…" at bounding box center [219, 288] width 338 height 392
type textarea "let template = $(this).find(".interaction_img_wrap");"
click at [245, 120] on div "$ ( “ . interaction_wrap” ) . each ( function ( ) { let visualWrap = $ ( this )…" at bounding box center [219, 288] width 338 height 392
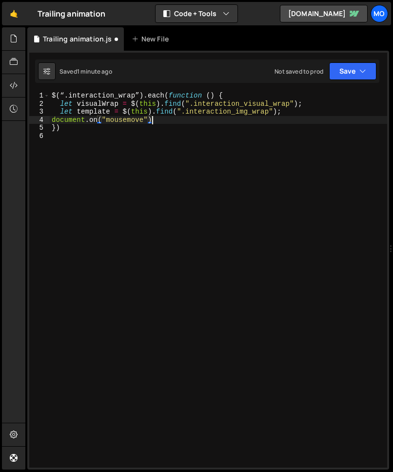
scroll to position [0, 7]
click at [149, 121] on div "$ ( “ . interaction_wrap” ) . each ( function ( ) { let visualWrap = $ ( this )…" at bounding box center [219, 288] width 338 height 392
click at [155, 123] on div "$ ( “ . interaction_wrap” ) . each ( function ( ) { let visualWrap = $ ( this )…" at bounding box center [219, 288] width 338 height 392
type textarea "document.on("mousemove", function(){)"
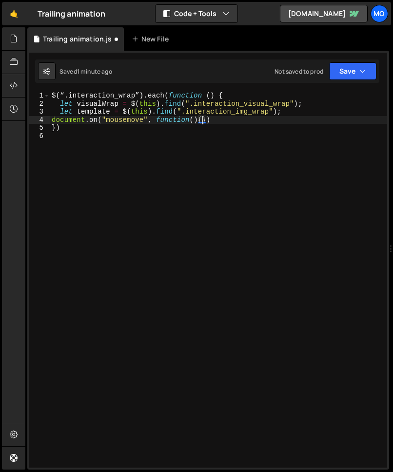
scroll to position [0, 0]
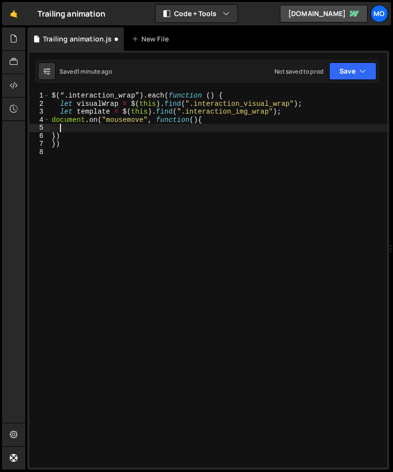
click at [51, 122] on div "$ ( “ . interaction_wrap” ) . each ( function ( ) { let visualWrap = $ ( this )…" at bounding box center [219, 288] width 338 height 392
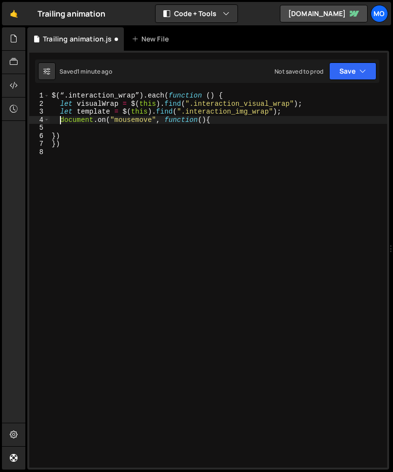
click at [51, 135] on div "$ ( “ . interaction_wrap” ) . each ( function ( ) { let visualWrap = $ ( this )…" at bounding box center [219, 288] width 338 height 392
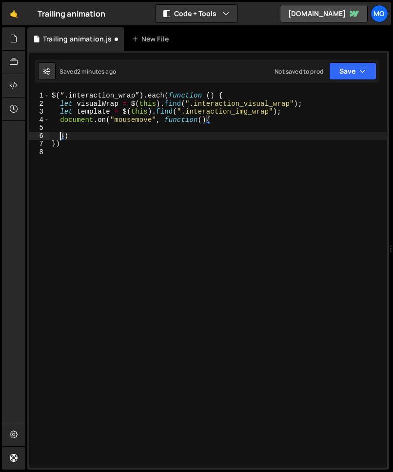
click at [63, 123] on div "$ ( “ . interaction_wrap” ) . each ( function ( ) { let visualWrap = $ ( this )…" at bounding box center [219, 288] width 338 height 392
type textarea "document.on("mousemove", function(){"
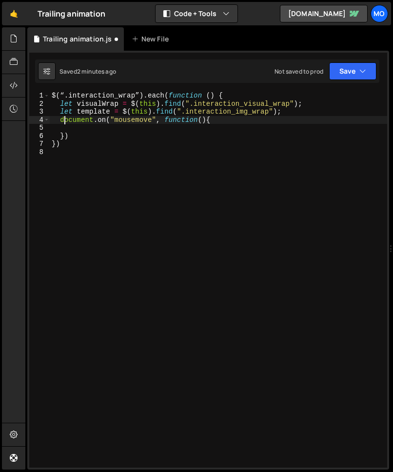
click at [65, 130] on div "$ ( “ . interaction_wrap” ) . each ( function ( ) { let visualWrap = $ ( this )…" at bounding box center [219, 288] width 338 height 392
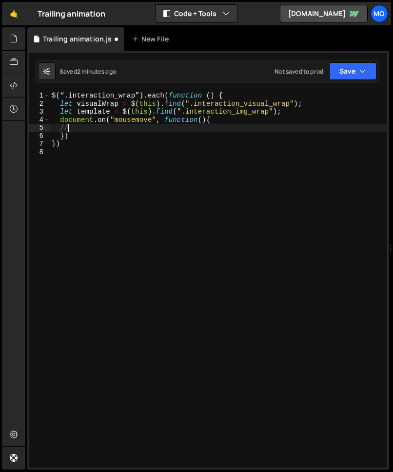
scroll to position [0, 0]
click at [78, 124] on div "$ ( “ . interaction_wrap” ) . each ( function ( ) { let visualWrap = $ ( this )…" at bounding box center [219, 288] width 338 height 392
click at [72, 118] on div "$ ( “ . interaction_wrap” ) . each ( function ( ) { let visualWrap = $ ( this )…" at bounding box center [219, 288] width 338 height 392
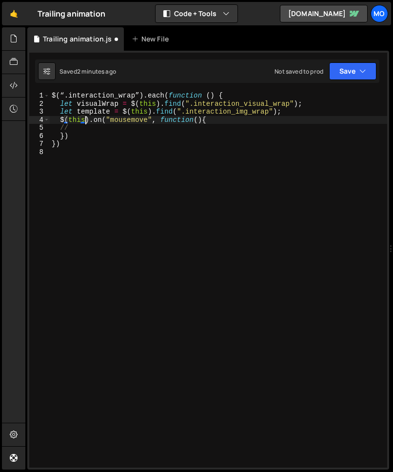
scroll to position [0, 2]
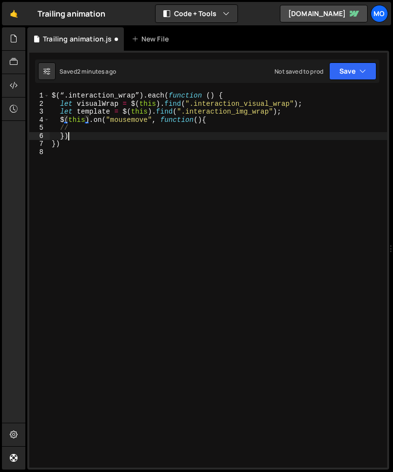
click at [98, 140] on div "$ ( “ . interaction_wrap” ) . each ( function ( ) { let visualWrap = $ ( this )…" at bounding box center [219, 288] width 338 height 392
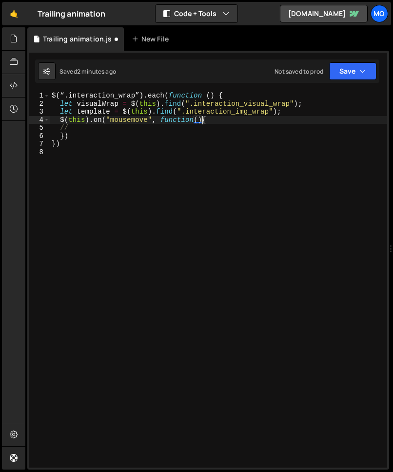
click at [201, 123] on div "$ ( “ . interaction_wrap” ) . each ( function ( ) { let visualWrap = $ ( this )…" at bounding box center [219, 288] width 338 height 392
click at [200, 123] on div "$ ( “ . interaction_wrap” ) . each ( function ( ) { let visualWrap = $ ( this )…" at bounding box center [219, 288] width 338 height 392
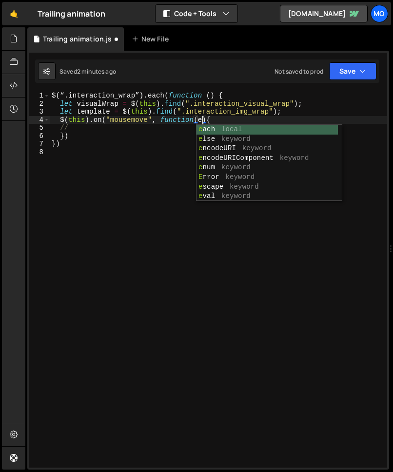
type textarea "$(this).on("mousemove", function(e){"
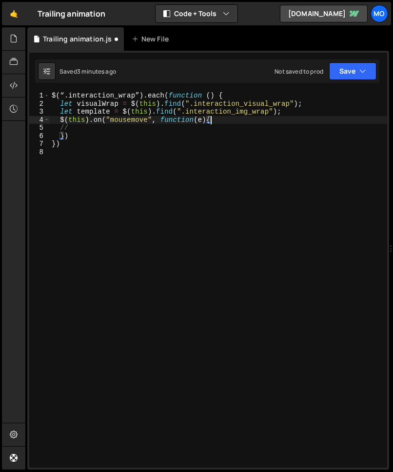
click at [230, 121] on div "$ ( “ . interaction_wrap” ) . each ( function ( ) { let visualWrap = $ ( this )…" at bounding box center [219, 288] width 338 height 392
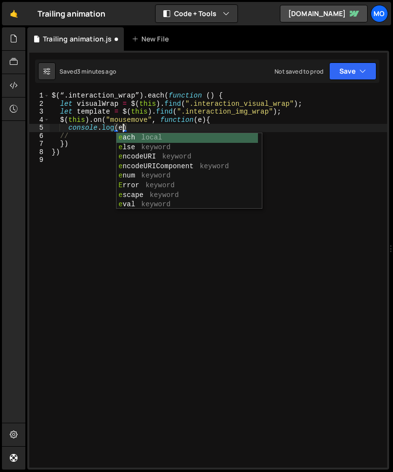
scroll to position [0, 5]
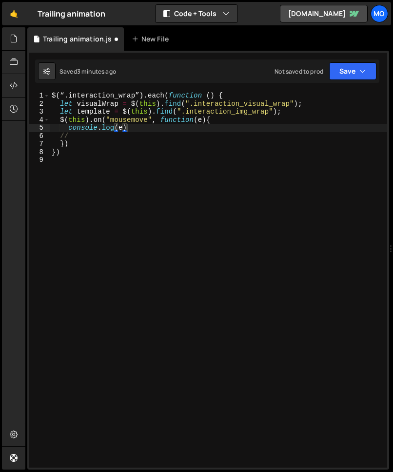
type textarea "console.log(e)"
click at [354, 70] on button "Save" at bounding box center [352, 71] width 47 height 18
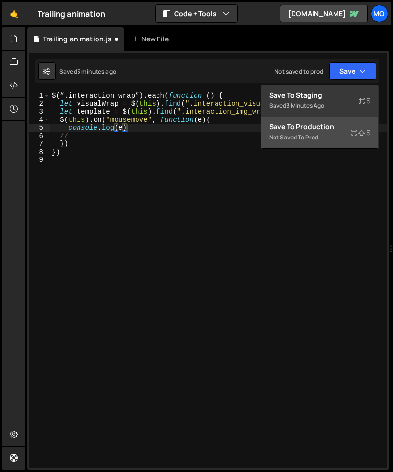
click at [308, 142] on div "Not saved to prod" at bounding box center [320, 138] width 102 height 12
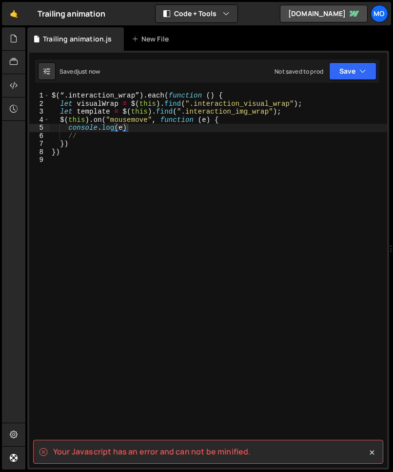
click at [178, 373] on spa "Your Javascript has an error and can not be minified." at bounding box center [152, 452] width 198 height 11
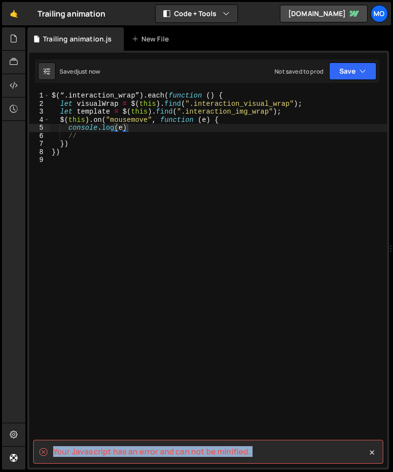
click at [178, 373] on spa "Your Javascript has an error and can not be minified." at bounding box center [152, 452] width 198 height 11
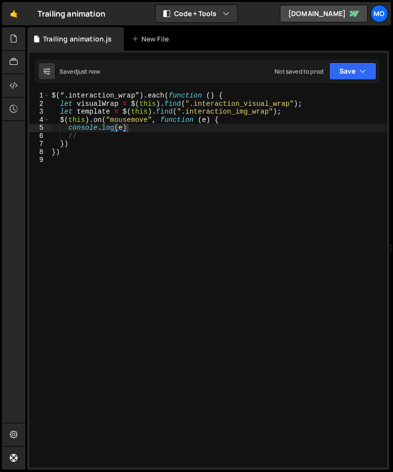
copy div "Your Javascript has an error and can not be minified."
click at [186, 228] on div "$ ( “ . interaction_wrap” ) . each ( function ( ) { let visualWrap = $ ( this )…" at bounding box center [219, 288] width 338 height 392
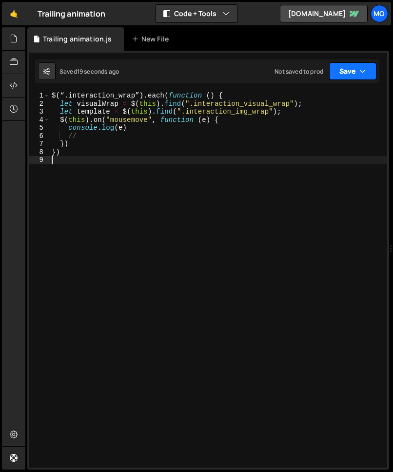
click at [339, 73] on button "Save" at bounding box center [352, 71] width 47 height 18
click at [345, 67] on button "Save" at bounding box center [352, 71] width 47 height 18
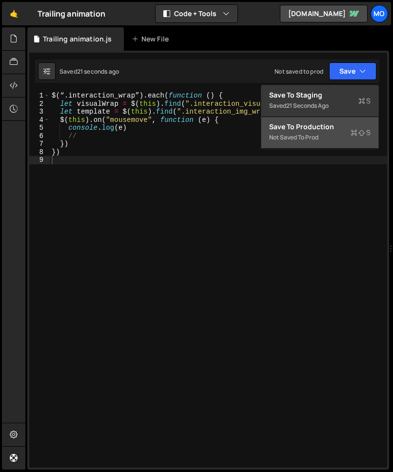
click at [333, 125] on div "Save to Production S" at bounding box center [320, 127] width 102 height 10
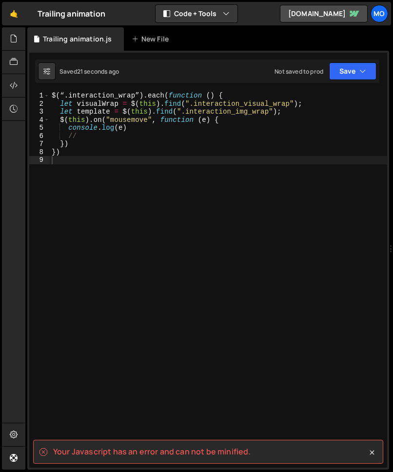
click at [207, 373] on spa "Your Javascript has an error and can not be minified." at bounding box center [152, 452] width 198 height 11
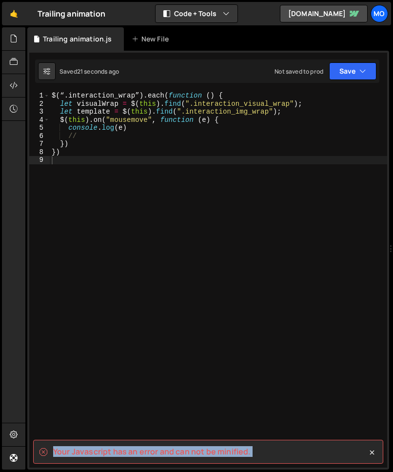
click at [207, 373] on spa "Your Javascript has an error and can not be minified." at bounding box center [152, 452] width 198 height 11
copy div "Your Javascript has an error and can not be minified."
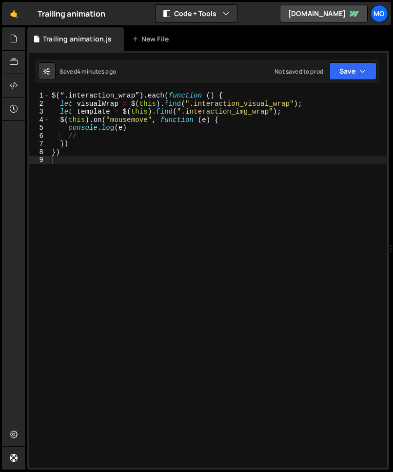
type textarea "})"
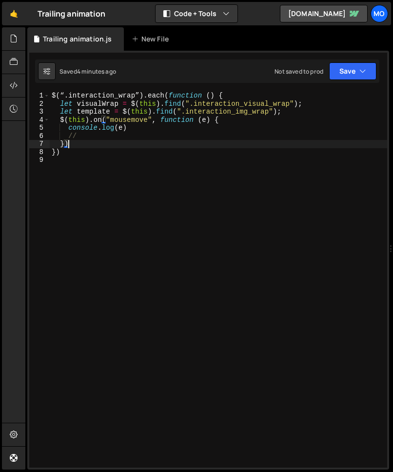
click at [130, 142] on div "$ ( “ . interaction_wrap” ) . each ( function ( ) { let visualWrap = $ ( this )…" at bounding box center [219, 288] width 338 height 392
click at [107, 163] on div "$ ( “ . interaction_wrap” ) . each ( function ( ) { let visualWrap = $ ( this )…" at bounding box center [219, 288] width 338 height 392
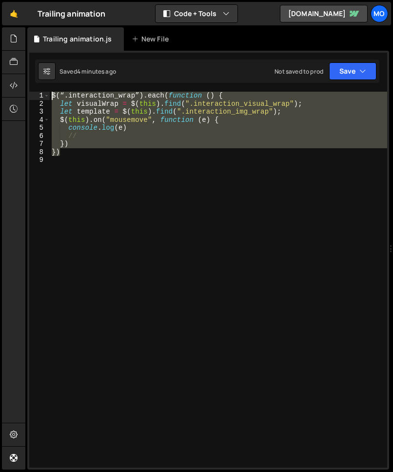
drag, startPoint x: 78, startPoint y: 154, endPoint x: 62, endPoint y: 86, distance: 69.6
click at [62, 86] on div "1 2 3 4 5 6 7 8 9 $ ( “ . interaction_wrap” ) . each ( function ( ) { let visua…" at bounding box center [208, 260] width 362 height 419
click at [75, 109] on div "$ ( “ . interaction_wrap” ) . each ( function ( ) { let visualWrap = $ ( this )…" at bounding box center [219, 280] width 338 height 376
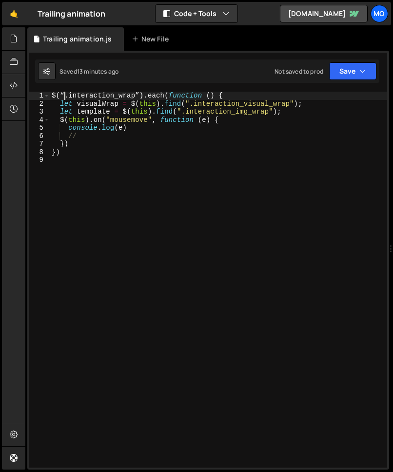
click at [63, 95] on div "$ ( “ . interaction_wrap” ) . each ( function ( ) { let visualWrap = $ ( this )…" at bounding box center [219, 288] width 338 height 392
click at [139, 95] on div "$ ( ".interaction_wrap”).each(function () { let visualWrap = $ ( this ) . find …" at bounding box center [219, 288] width 338 height 392
type textarea "$(".interaction_wrap").each(function () {"
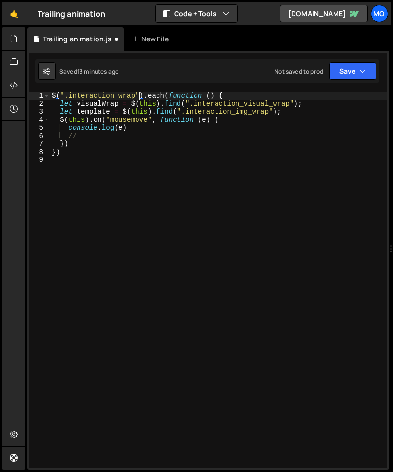
click at [160, 181] on div "$ ( ".interaction_wrap" ) . each ( function ( ) { let visualWrap = $ ( this ) .…" at bounding box center [219, 288] width 338 height 392
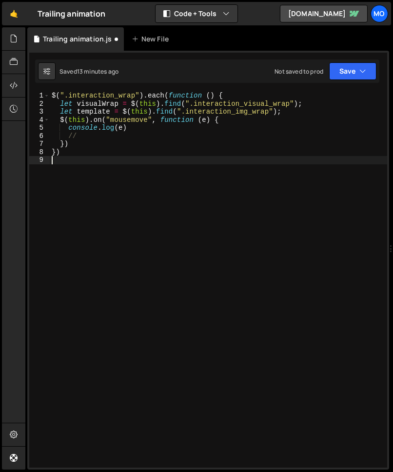
scroll to position [0, 0]
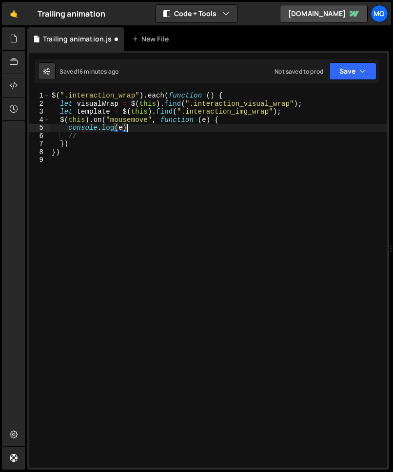
click at [150, 126] on div "$ ( ".interaction_wrap" ) . each ( function ( ) { let visualWrap = $ ( this ) .…" at bounding box center [219, 288] width 338 height 392
type textarea "console.log(e)"
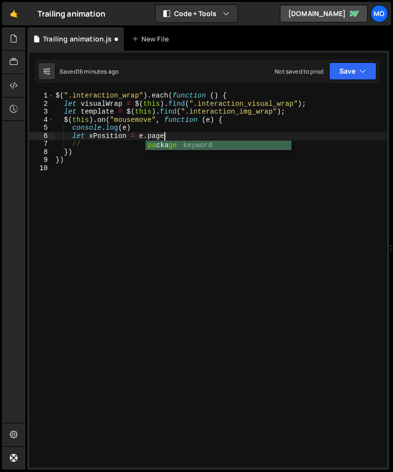
scroll to position [0, 7]
type textarea "let xPosition = e.pageX;"
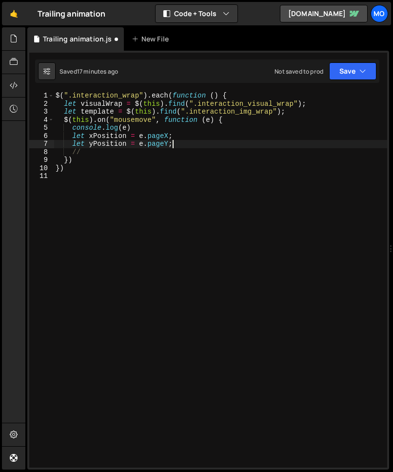
type textarea "let yPosition = e.pageY;"
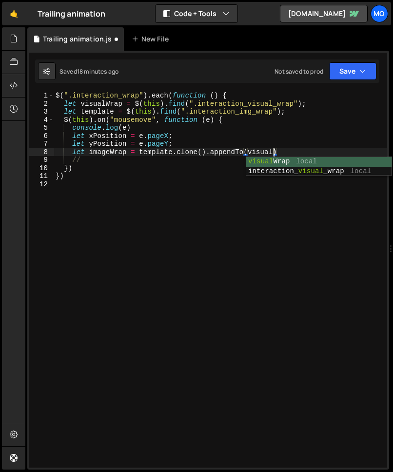
scroll to position [0, 15]
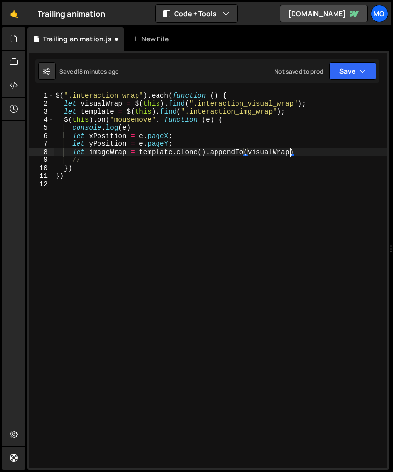
type textarea "let imageWrap = template.clone().appendTo(visualWrap)"
click at [298, 152] on div "$ ( ".interaction_wrap" ) . each ( function ( ) { let visualWrap = $ ( this ) .…" at bounding box center [221, 288] width 334 height 392
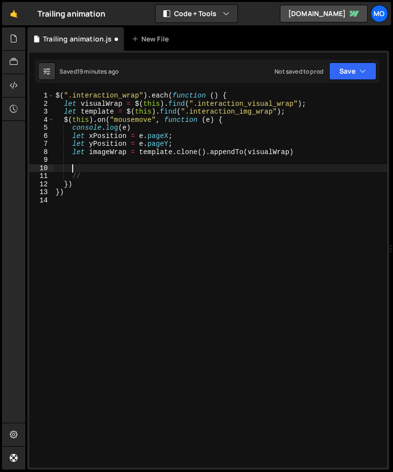
click at [297, 153] on div "$ ( ".interaction_wrap" ) . each ( function ( ) { let visualWrap = $ ( this ) .…" at bounding box center [221, 288] width 334 height 392
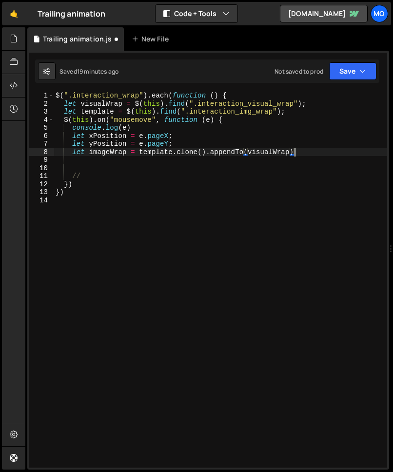
type textarea "let imageWrap = template.clone().appendTo(visualWrap);"
click at [199, 167] on div "$ ( ".interaction_wrap" ) . each ( function ( ) { let visualWrap = $ ( this ) .…" at bounding box center [221, 288] width 334 height 392
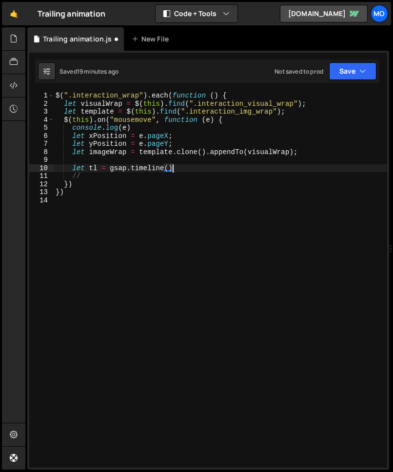
scroll to position [0, 7]
type textarea "let tl = gsap.timeline();"
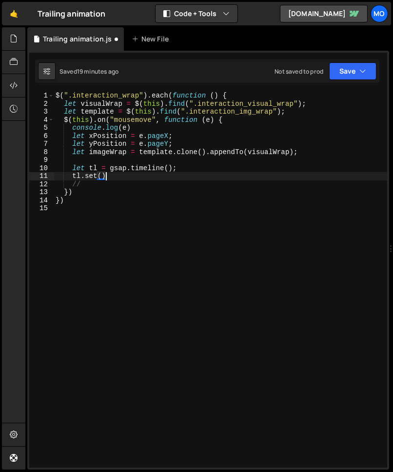
scroll to position [0, 3]
click at [101, 176] on div "$ ( ".interaction_wrap" ) . each ( function ( ) { let visualWrap = $ ( this ) .…" at bounding box center [221, 288] width 334 height 392
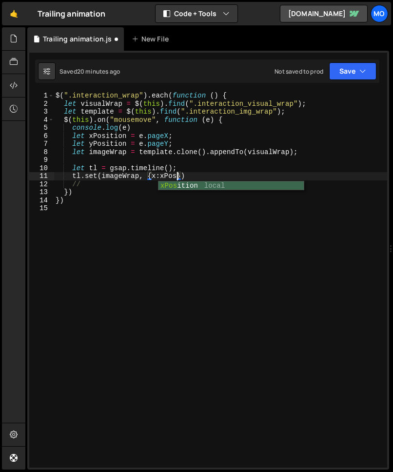
scroll to position [0, 8]
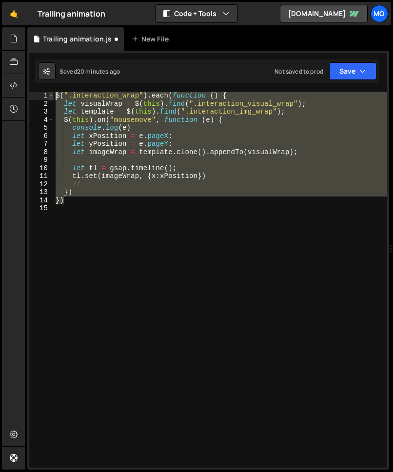
drag, startPoint x: 84, startPoint y: 203, endPoint x: 50, endPoint y: 95, distance: 112.7
click at [50, 95] on div "tl.set(imageWrap, {x:xPosition}) 1 2 3 4 5 6 7 8 9 10 11 12 13 14 15 $ ( ".inte…" at bounding box center [208, 280] width 358 height 376
click at [126, 127] on div "$ ( ".interaction_wrap" ) . each ( function ( ) { let visualWrap = $ ( this ) .…" at bounding box center [221, 280] width 334 height 376
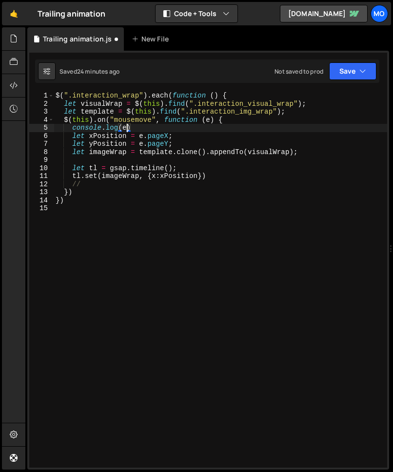
scroll to position [0, 5]
click at [125, 122] on div "$ ( ".interaction_wrap" ) . each ( function ( ) { let visualWrap = $ ( this ) .…" at bounding box center [221, 288] width 334 height 392
type textarea "$(this).on("mousemove", function (e) {"
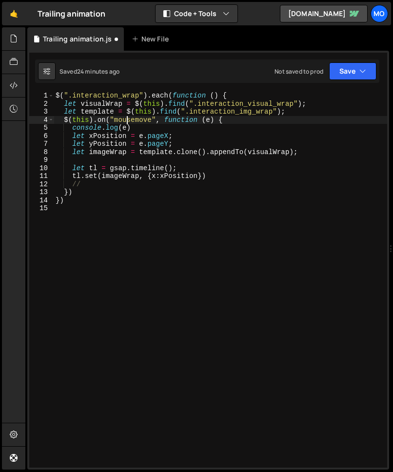
click at [125, 122] on div "$ ( ".interaction_wrap" ) . each ( function ( ) { let visualWrap = $ ( this ) .…" at bounding box center [221, 288] width 334 height 392
click at [125, 207] on div "$ ( ".interaction_wrap" ) . each ( function ( ) { let visualWrap = $ ( this ) .…" at bounding box center [221, 288] width 334 height 392
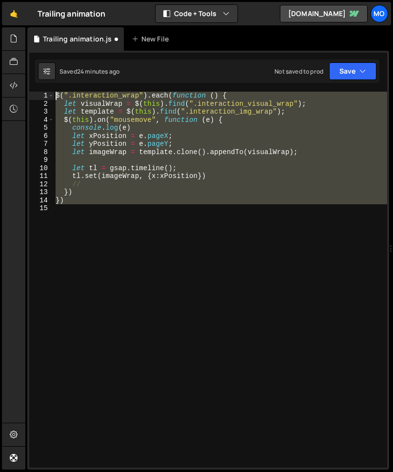
drag, startPoint x: 141, startPoint y: 218, endPoint x: 54, endPoint y: 98, distance: 148.2
click at [54, 98] on div "1 2 3 4 5 6 7 8 9 10 11 12 13 14 15 $ ( ".interaction_wrap" ) . each ( function…" at bounding box center [208, 280] width 358 height 376
click at [199, 173] on div "$ ( ".interaction_wrap" ) . each ( function ( ) { let visualWrap = $ ( this ) .…" at bounding box center [221, 280] width 334 height 376
type textarea "tl.set(imageWrap, {x:xPosition})"
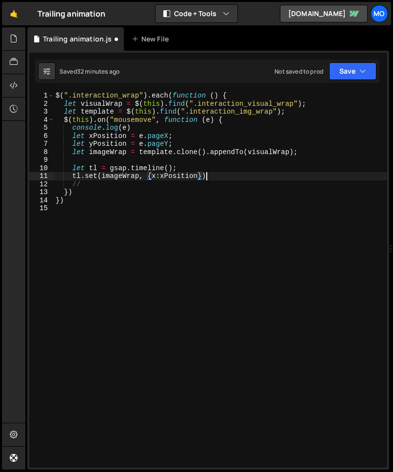
click at [214, 177] on div "$ ( ".interaction_wrap" ) . each ( function ( ) { let visualWrap = $ ( this ) .…" at bounding box center [221, 288] width 334 height 392
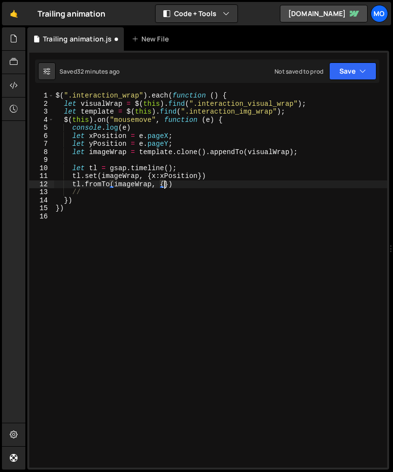
scroll to position [0, 7]
click at [165, 186] on div "$ ( ".interaction_wrap" ) . each ( function ( ) { let visualWrap = $ ( this ) .…" at bounding box center [221, 288] width 334 height 392
click at [337, 184] on div "$ ( ".interaction_wrap" ) . each ( function ( ) { let visualWrap = $ ( this ) .…" at bounding box center [221, 288] width 334 height 392
click at [332, 183] on div "$ ( ".interaction_wrap" ) . each ( function ( ) { let visualWrap = $ ( this ) .…" at bounding box center [221, 288] width 334 height 392
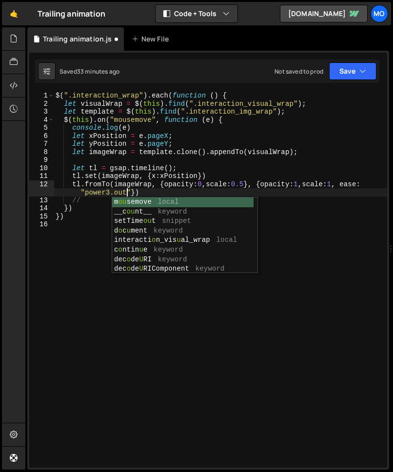
scroll to position [0, 24]
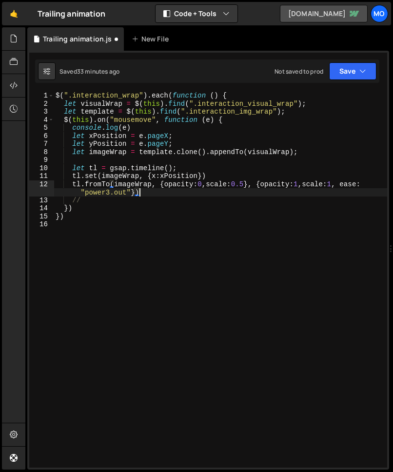
type textarea "tl.fromTo(imageWrap, {opacity:0,scale:0.5}, {opacity:1,scale:1, ease: "power3.o…"
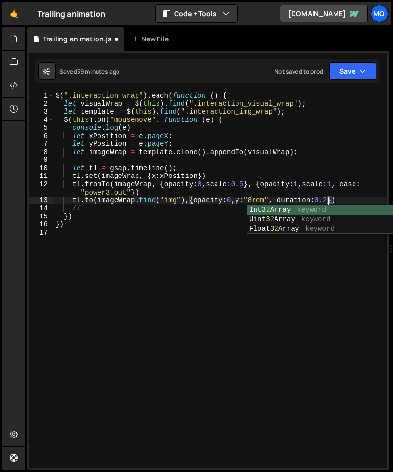
scroll to position [0, 19]
click at [262, 183] on div "$ ( ".interaction_wrap" ) . each ( function ( ) { let visualWrap = $ ( this ) .…" at bounding box center [221, 288] width 334 height 392
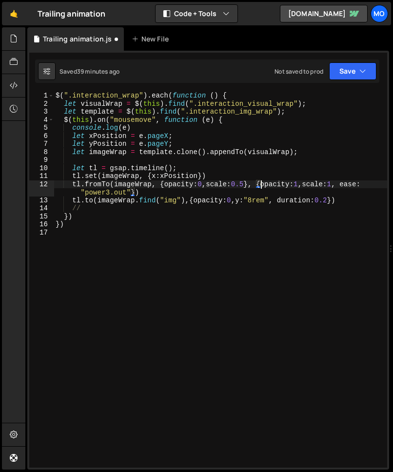
scroll to position [0, 2]
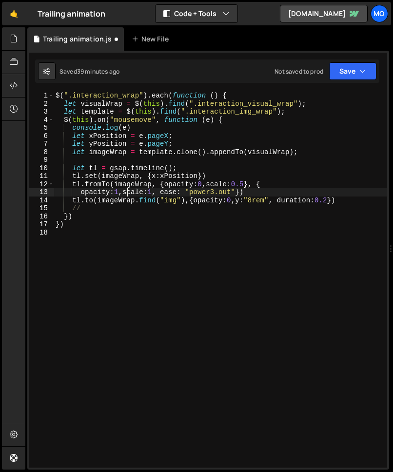
click at [125, 191] on div "$ ( ".interaction_wrap" ) . each ( function ( ) { let visualWrap = $ ( this ) .…" at bounding box center [221, 288] width 334 height 392
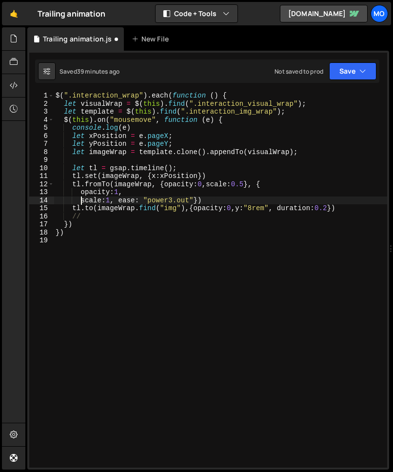
click at [119, 198] on div "$ ( ".interaction_wrap" ) . each ( function ( ) { let visualWrap = $ ( this ) .…" at bounding box center [221, 288] width 334 height 392
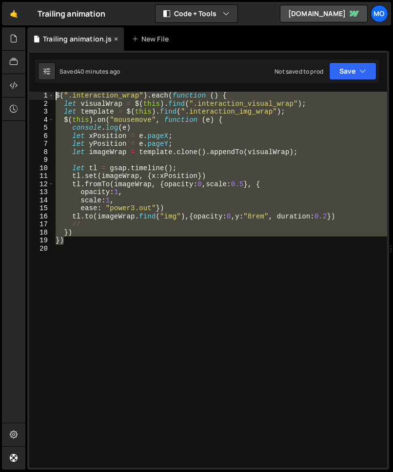
drag, startPoint x: 89, startPoint y: 240, endPoint x: 59, endPoint y: 41, distance: 200.5
click at [59, 41] on div "Debug Explain Copy Trailing animation.js New File Saved 40 minutes ago Not save…" at bounding box center [208, 248] width 362 height 443
click at [169, 165] on div "$ ( ".interaction_wrap" ) . each ( function ( ) { let visualWrap = $ ( this ) .…" at bounding box center [221, 280] width 334 height 376
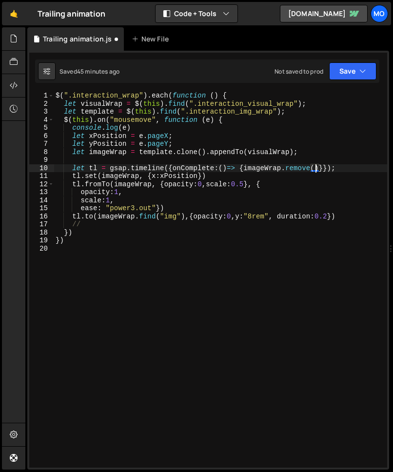
scroll to position [0, 18]
click at [201, 177] on div "$ ( ".interaction_wrap" ) . each ( function ( ) { let visualWrap = $ ( this ) .…" at bounding box center [221, 288] width 334 height 392
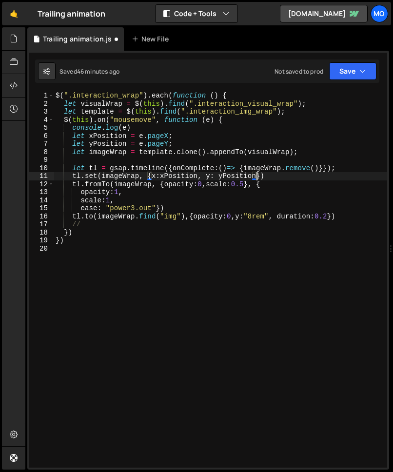
scroll to position [0, 14]
click at [257, 179] on div "$ ( ".interaction_wrap" ) . each ( function ( ) { let visualWrap = $ ( this ) .…" at bounding box center [221, 288] width 334 height 392
click at [295, 109] on div "$ ( ".interaction_wrap" ) . each ( function ( ) { let visualWrap = $ ( this ) .…" at bounding box center [221, 288] width 334 height 392
type textarea "let template = $(this).find(".interaction_img_wrap");"
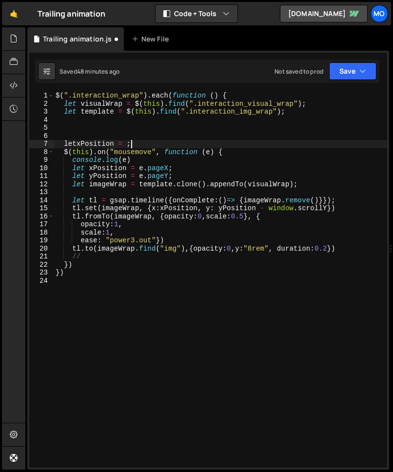
scroll to position [0, 4]
type textarea "letxPosition = ;"
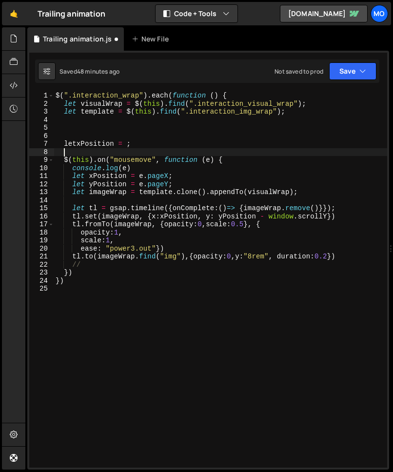
scroll to position [0, 0]
click at [78, 143] on div "$ ( ".interaction_wrap" ) . each ( function ( ) { let visualWrap = $ ( this ) .…" at bounding box center [221, 288] width 334 height 392
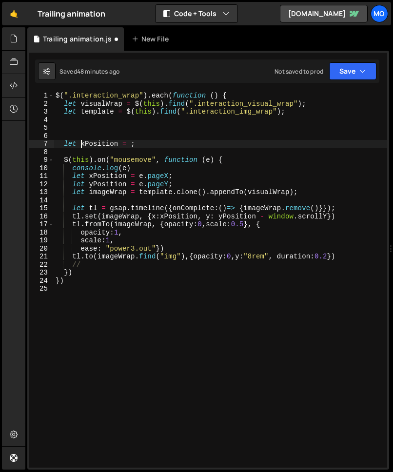
scroll to position [0, 1]
click at [130, 145] on div "$ ( ".interaction_wrap" ) . each ( function ( ) { let visualWrap = $ ( this ) .…" at bounding box center [221, 288] width 334 height 392
type textarea "let xPosition = 0;"
click at [152, 141] on div "$ ( ".interaction_wrap" ) . each ( function ( ) { let visualWrap = $ ( this ) .…" at bounding box center [221, 288] width 334 height 392
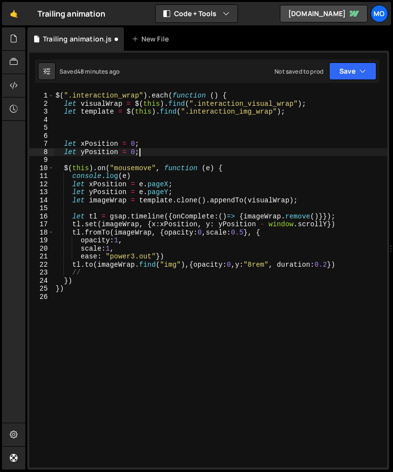
click at [87, 185] on div "$ ( ".interaction_wrap" ) . each ( function ( ) { let visualWrap = $ ( this ) .…" at bounding box center [221, 288] width 334 height 392
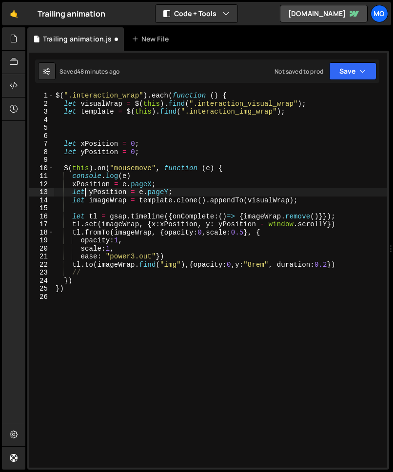
click at [87, 192] on div "$ ( ".interaction_wrap" ) . each ( function ( ) { let visualWrap = $ ( this ) .…" at bounding box center [221, 288] width 334 height 392
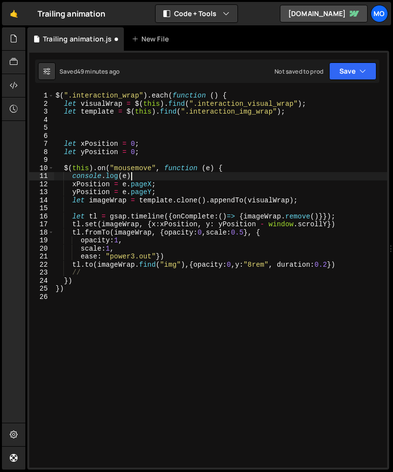
click at [142, 176] on div "$ ( ".interaction_wrap" ) . each ( function ( ) { let visualWrap = $ ( this ) .…" at bounding box center [221, 288] width 334 height 392
type textarea "console.log(e)"
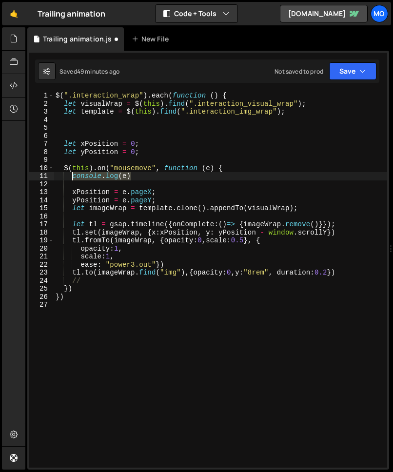
drag, startPoint x: 134, startPoint y: 176, endPoint x: 74, endPoint y: 175, distance: 60.0
click at [74, 175] on div "$ ( ".interaction_wrap" ) . each ( function ( ) { let visualWrap = $ ( this ) .…" at bounding box center [221, 288] width 334 height 392
type textarea "console.log(e)"
click at [77, 183] on div "$ ( ".interaction_wrap" ) . each ( function ( ) { let visualWrap = $ ( this ) .…" at bounding box center [221, 288] width 334 height 392
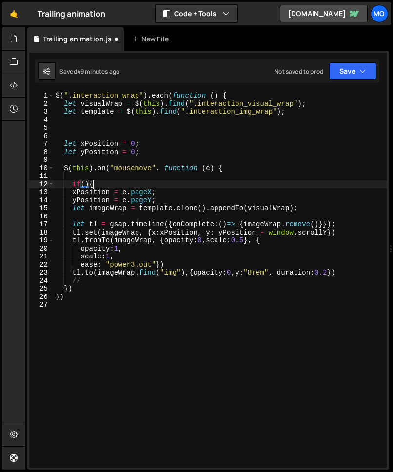
scroll to position [0, 2]
type textarea "if(){}"
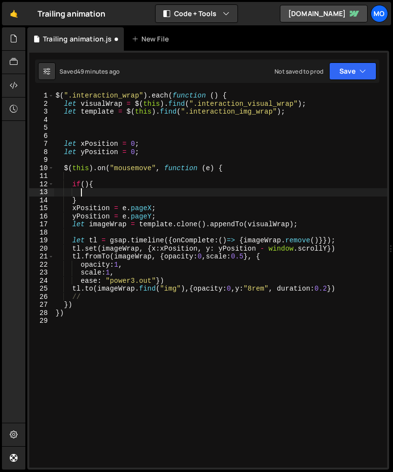
click at [340, 287] on div "$ ( ".interaction_wrap" ) . each ( function ( ) { let visualWrap = $ ( this ) .…" at bounding box center [221, 288] width 334 height 392
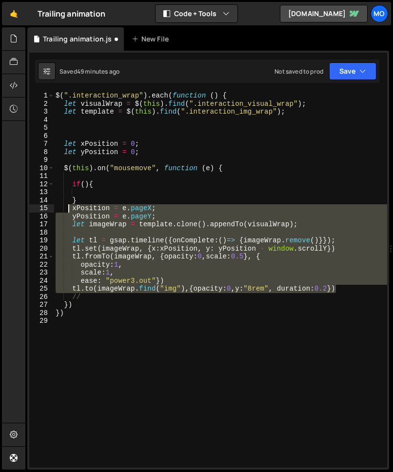
drag, startPoint x: 342, startPoint y: 289, endPoint x: 67, endPoint y: 210, distance: 285.8
click at [67, 210] on div "$ ( ".interaction_wrap" ) . each ( function ( ) { let visualWrap = $ ( this ) .…" at bounding box center [221, 288] width 334 height 392
type textarea "xPosition = e.pageX; yPosition = e.pageY;"
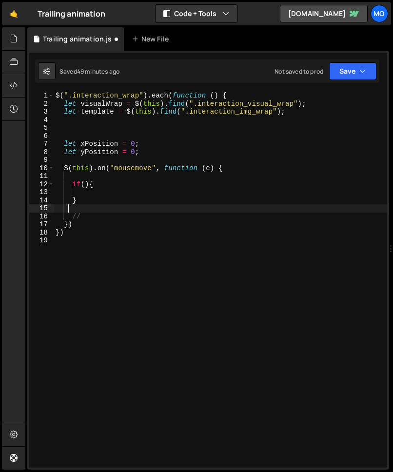
scroll to position [0, 0]
click at [80, 191] on div "$ ( ".interaction_wrap" ) . each ( function ( ) { let visualWrap = $ ( this ) .…" at bounding box center [221, 288] width 334 height 392
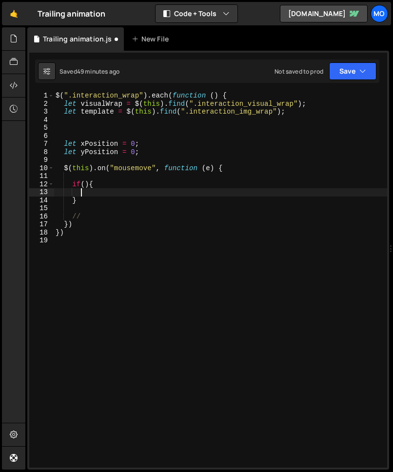
paste textarea "[DOMAIN_NAME](imageWrap.find("img"),{opacity:0,y:"8rem", duration:0.2})"
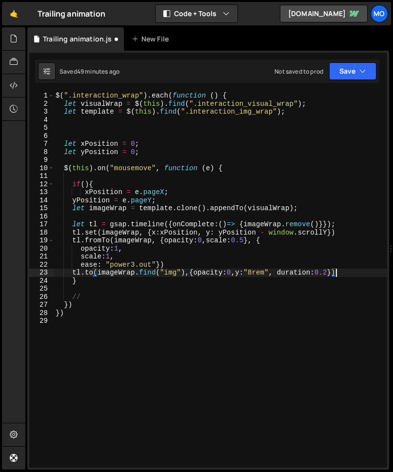
click at [68, 203] on div "$ ( ".interaction_wrap" ) . each ( function ( ) { let visualWrap = $ ( this ) .…" at bounding box center [221, 288] width 334 height 392
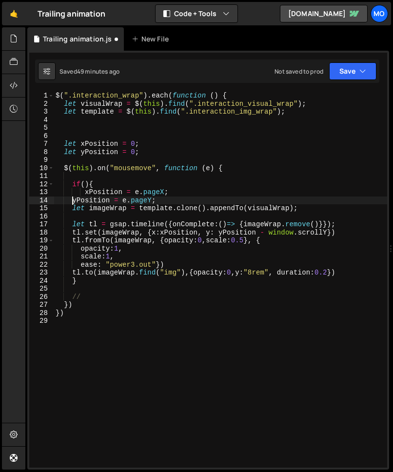
click at [73, 203] on div "$ ( ".interaction_wrap" ) . each ( function ( ) { let visualWrap = $ ( this ) .…" at bounding box center [221, 288] width 334 height 392
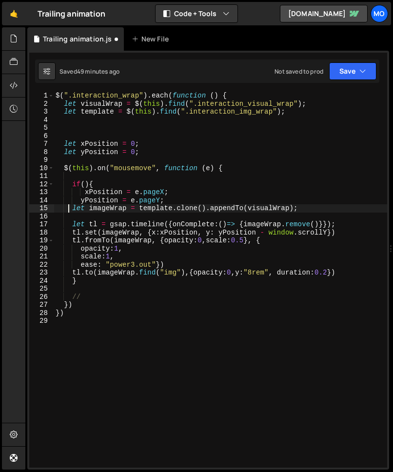
click at [70, 207] on div "$ ( ".interaction_wrap" ) . each ( function ( ) { let visualWrap = $ ( this ) .…" at bounding box center [221, 288] width 334 height 392
click at [86, 193] on div "$ ( ".interaction_wrap" ) . each ( function ( ) { let visualWrap = $ ( this ) .…" at bounding box center [221, 288] width 334 height 392
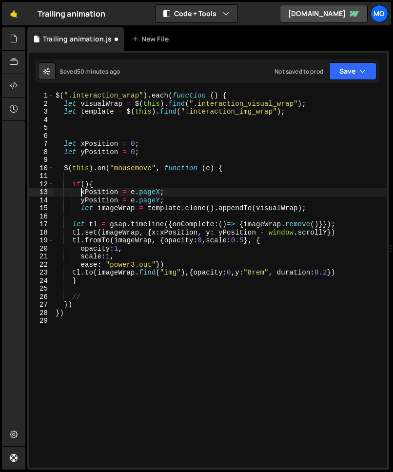
click at [74, 227] on div "$ ( ".interaction_wrap" ) . each ( function ( ) { let visualWrap = $ ( this ) .…" at bounding box center [221, 288] width 334 height 392
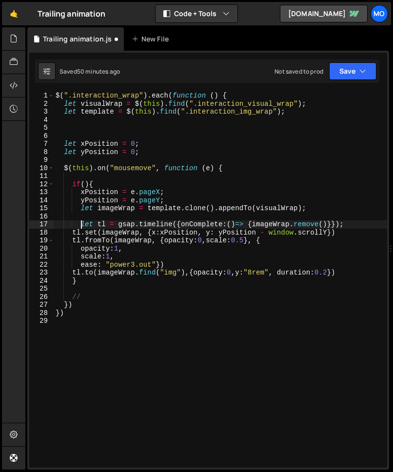
click at [74, 232] on div "$ ( ".interaction_wrap" ) . each ( function ( ) { let visualWrap = $ ( this ) .…" at bounding box center [221, 288] width 334 height 392
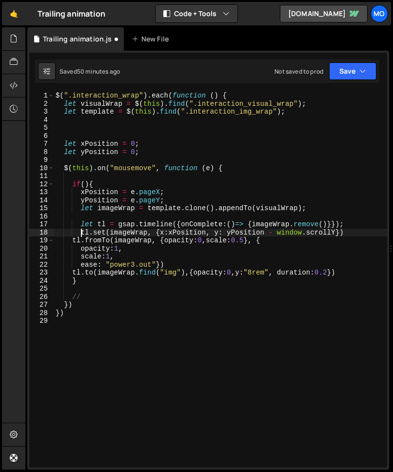
click at [73, 244] on div "$ ( ".interaction_wrap" ) . each ( function ( ) { let visualWrap = $ ( this ) .…" at bounding box center [221, 288] width 334 height 392
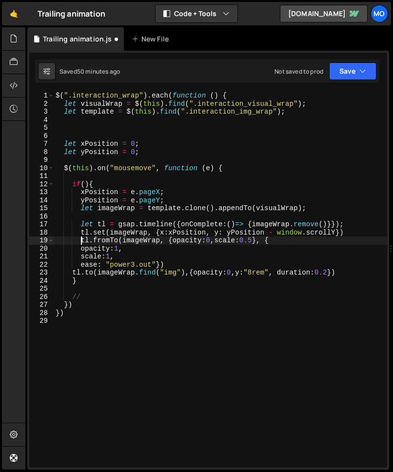
click at [83, 246] on div "$ ( ".interaction_wrap" ) . each ( function ( ) { let visualWrap = $ ( this ) .…" at bounding box center [221, 288] width 334 height 392
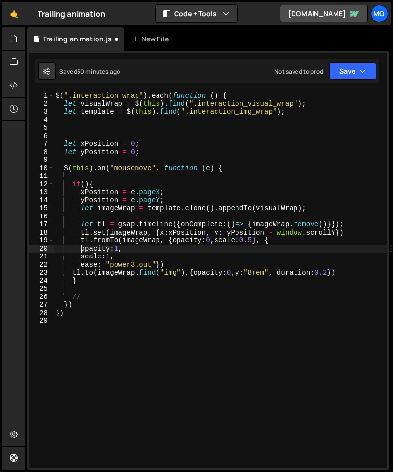
click at [81, 248] on div "$ ( ".interaction_wrap" ) . each ( function ( ) { let visualWrap = $ ( this ) .…" at bounding box center [221, 288] width 334 height 392
click at [80, 259] on div "$ ( ".interaction_wrap" ) . each ( function ( ) { let visualWrap = $ ( this ) .…" at bounding box center [221, 288] width 334 height 392
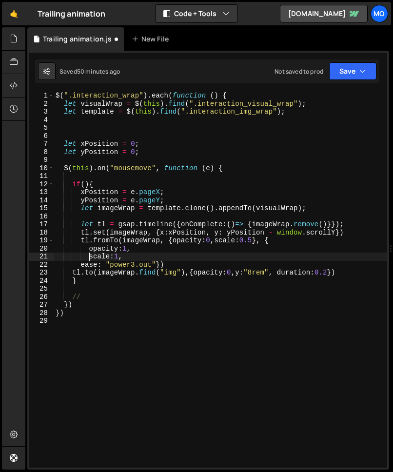
click at [78, 266] on div "$ ( ".interaction_wrap" ) . each ( function ( ) { let visualWrap = $ ( this ) .…" at bounding box center [221, 288] width 334 height 392
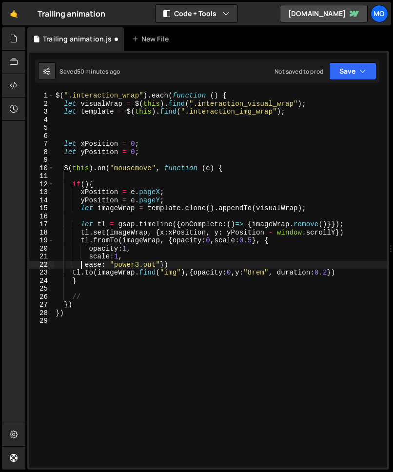
click at [85, 264] on div "$ ( ".interaction_wrap" ) . each ( function ( ) { let visualWrap = $ ( this ) .…" at bounding box center [221, 288] width 334 height 392
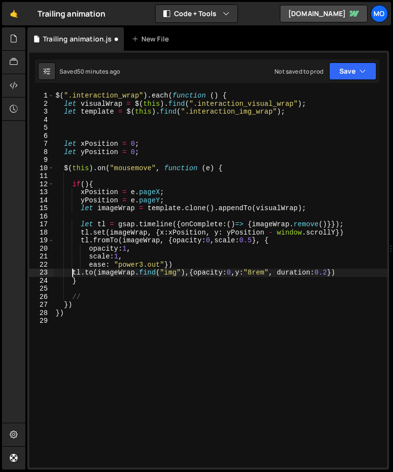
click at [73, 274] on div "$ ( ".interaction_wrap" ) . each ( function ( ) { let visualWrap = $ ( this ) .…" at bounding box center [221, 288] width 334 height 392
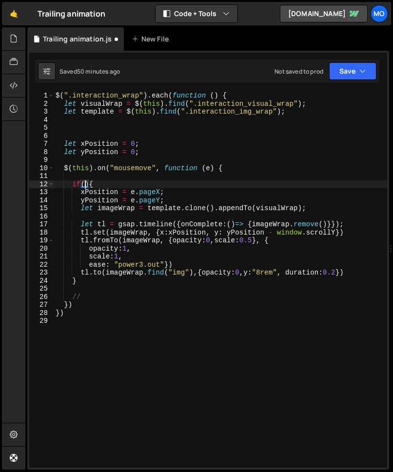
click at [83, 182] on div "$ ( ".interaction_wrap" ) . each ( function ( ) { let visualWrap = $ ( this ) .…" at bounding box center [221, 288] width 334 height 392
click at [89, 185] on div "$ ( ".interaction_wrap" ) . each ( function ( ) { let visualWrap = $ ( this ) .…" at bounding box center [221, 288] width 334 height 392
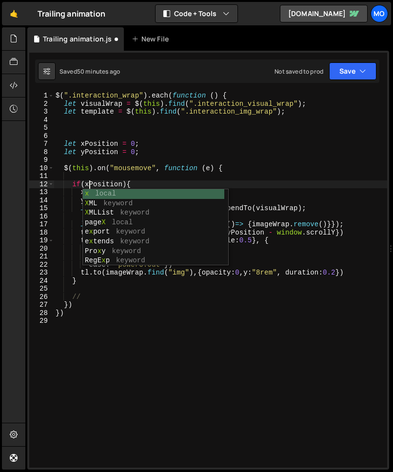
scroll to position [0, 2]
click at [121, 184] on div "$ ( ".interaction_wrap" ) . each ( function ( ) { let visualWrap = $ ( this ) .…" at bounding box center [221, 288] width 334 height 392
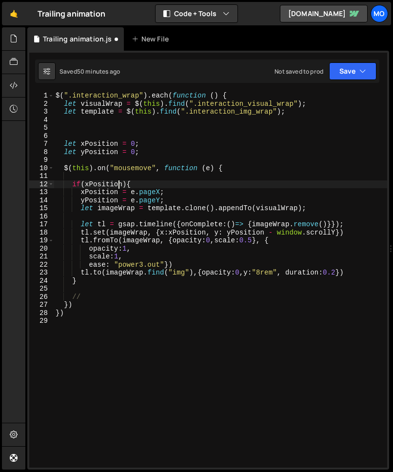
click at [119, 183] on div "$ ( ".interaction_wrap" ) . each ( function ( ) { let visualWrap = $ ( this ) .…" at bounding box center [221, 288] width 334 height 392
click at [168, 186] on div "$ ( ".interaction_wrap" ) . each ( function ( ) { let visualWrap = $ ( this ) .…" at bounding box center [221, 288] width 334 height 392
click at [186, 183] on div "$ ( ".interaction_wrap" ) . each ( function ( ) { let visualWrap = $ ( this ) .…" at bounding box center [221, 288] width 334 height 392
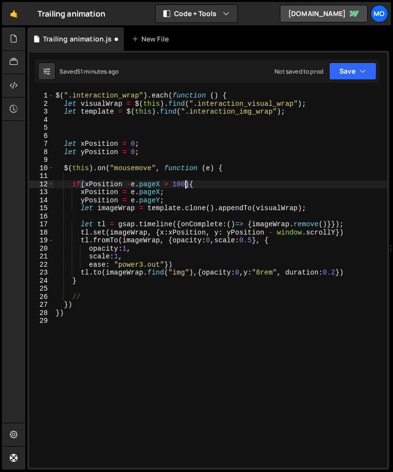
click at [85, 186] on div "$ ( ".interaction_wrap" ) . each ( function ( ) { let visualWrap = $ ( this ) .…" at bounding box center [221, 288] width 334 height 392
click at [198, 183] on div "$ ( ".interaction_wrap" ) . each ( function ( ) { let visualWrap = $ ( this ) .…" at bounding box center [221, 288] width 334 height 392
click at [169, 185] on div "$ ( ".interaction_wrap" ) . each ( function ( ) { let visualWrap = $ ( this ) .…" at bounding box center [221, 288] width 334 height 392
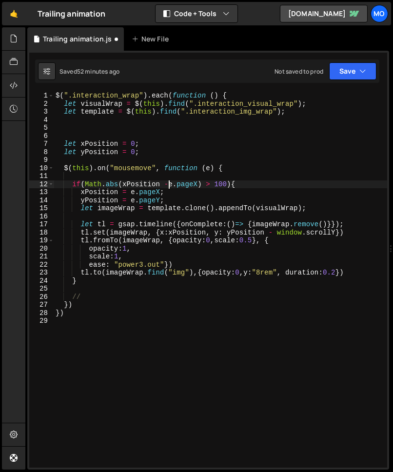
scroll to position [0, 8]
click at [232, 185] on div "$ ( ".interaction_wrap" ) . each ( function ( ) { let visualWrap = $ ( this ) .…" at bounding box center [221, 288] width 334 height 392
drag, startPoint x: 232, startPoint y: 186, endPoint x: 86, endPoint y: 185, distance: 145.9
click at [86, 185] on div "$ ( ".interaction_wrap" ) . each ( function ( ) { let visualWrap = $ ( this ) .…" at bounding box center [221, 288] width 334 height 392
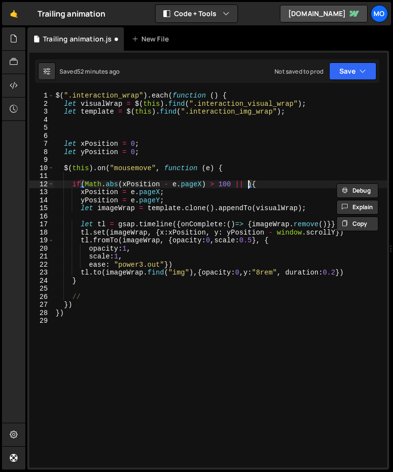
click at [248, 185] on div "$ ( ".interaction_wrap" ) . each ( function ( ) { let visualWrap = $ ( this ) .…" at bounding box center [221, 288] width 334 height 392
paste textarea "Math.abs(xPosition - e.pageX) > 100"
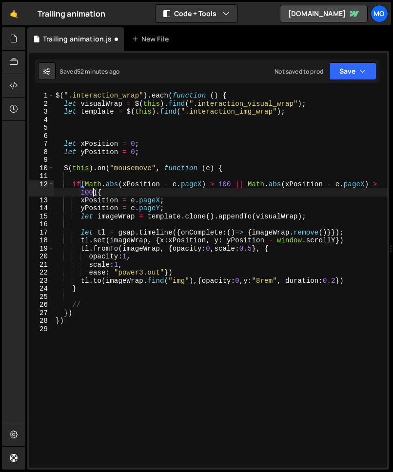
click at [289, 185] on div "$ ( ".interaction_wrap" ) . each ( function ( ) { let visualWrap = $ ( this ) .…" at bounding box center [221, 288] width 334 height 392
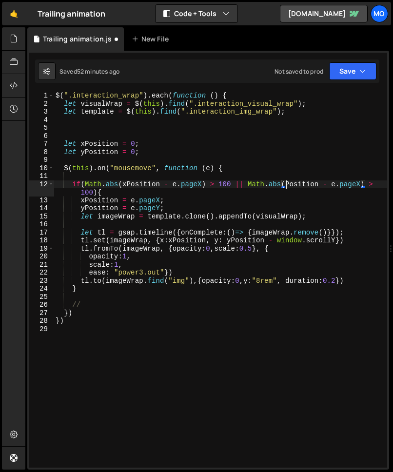
scroll to position [0, 16]
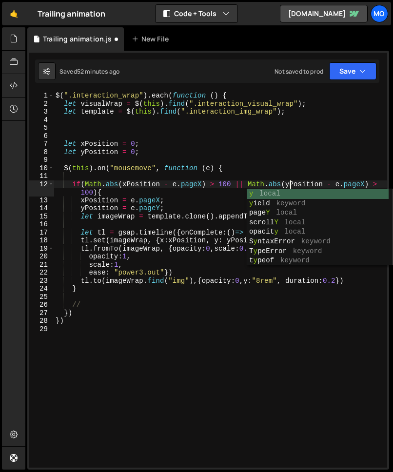
click at [366, 185] on div "$ ( ".interaction_wrap" ) . each ( function ( ) { let visualWrap = $ ( this ) .…" at bounding box center [221, 288] width 334 height 392
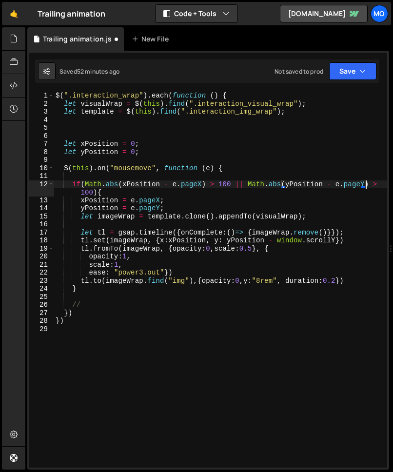
scroll to position [0, 21]
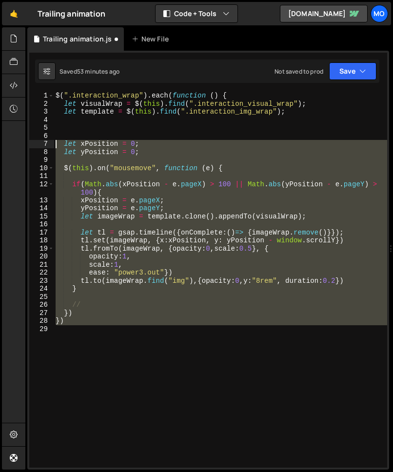
drag, startPoint x: 81, startPoint y: 327, endPoint x: 36, endPoint y: 142, distance: 190.6
click at [36, 142] on div "if(Math.abs(xPosition - e.pageX) > 100 || Math.abs(yPosition - e.pageY) > 100){…" at bounding box center [208, 280] width 358 height 376
click at [73, 273] on div "$ ( ".interaction_wrap" ) . each ( function ( ) { let visualWrap = $ ( this ) .…" at bounding box center [221, 280] width 334 height 376
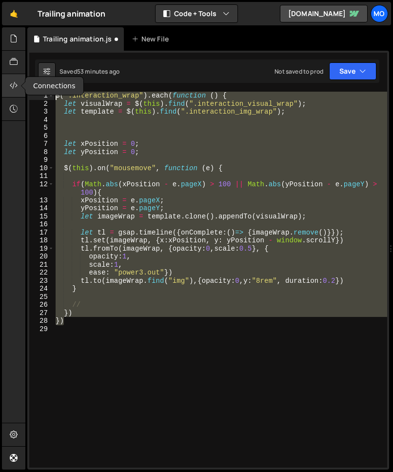
drag, startPoint x: 67, startPoint y: 322, endPoint x: 19, endPoint y: 83, distance: 244.0
click at [19, 83] on div "Hold on a sec... Are you certain you wish to leave this page? Any changes you'v…" at bounding box center [196, 236] width 393 height 472
type textarea "$(".interaction_wrap").each(function () { let visualWrap = $(this).find(".inter…"
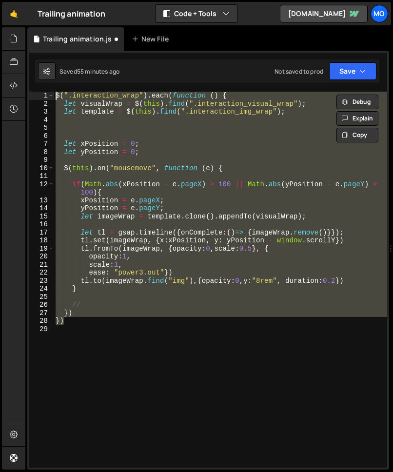
click at [109, 122] on div "$ ( ".interaction_wrap" ) . each ( function ( ) { let visualWrap = $ ( this ) .…" at bounding box center [221, 288] width 334 height 392
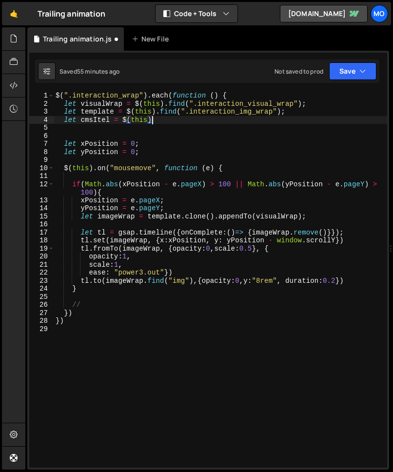
scroll to position [0, 6]
click at [110, 121] on div "$ ( ".interaction_wrap" ) . each ( function ( ) { let visualWrap = $ ( this ) .…" at bounding box center [221, 288] width 334 height 392
click at [162, 118] on div "$ ( ".interaction_wrap" ) . each ( function ( ) { let visualWrap = $ ( this ) .…" at bounding box center [221, 288] width 334 height 392
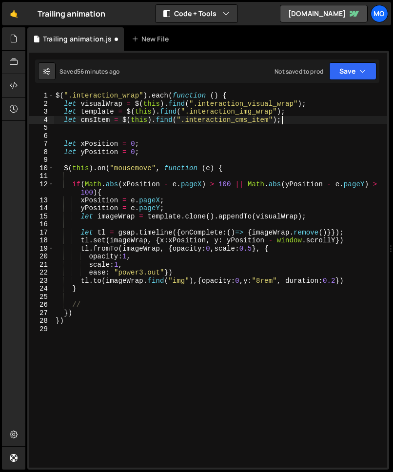
type textarea "let cmsItem = $(this).find(".interaction_cms_item");"
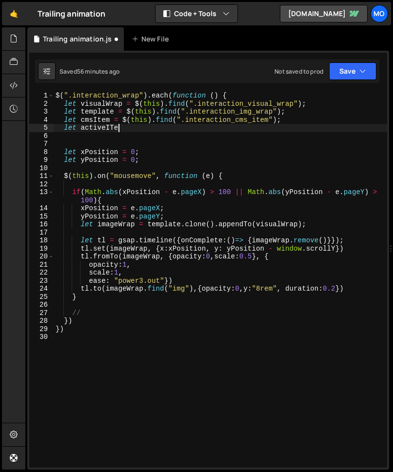
scroll to position [0, 4]
click at [113, 126] on div "$ ( ".interaction_wrap" ) . each ( function ( ) { let visualWrap = $ ( this ) .…" at bounding box center [221, 288] width 334 height 392
click at [137, 128] on div "$ ( ".interaction_wrap" ) . each ( function ( ) { let visualWrap = $ ( this ) .…" at bounding box center [221, 288] width 334 height 392
type textarea "let activeItem = cmsItem.first();"
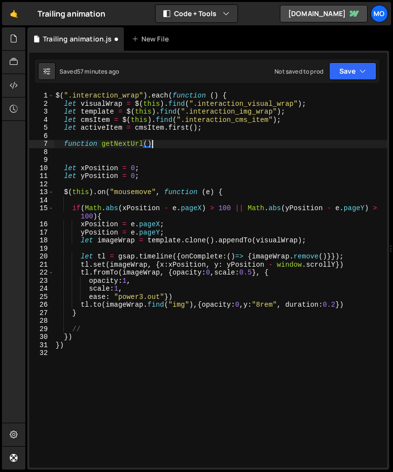
scroll to position [0, 6]
type textarea "function getNextUrl(){}"
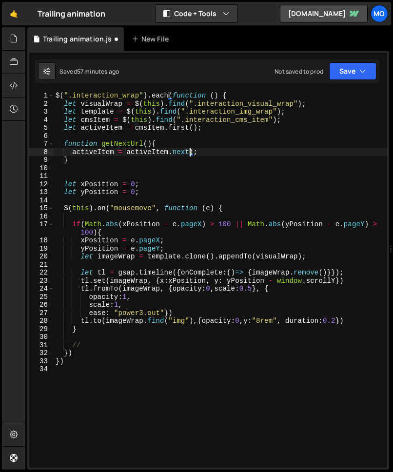
scroll to position [0, 9]
type textarea "activeItem = [DOMAIN_NAME]());"
click at [213, 153] on div "$ ( ".interaction_wrap" ) . each ( function ( ) { let visualWrap = $ ( this ) .…" at bounding box center [221, 288] width 334 height 392
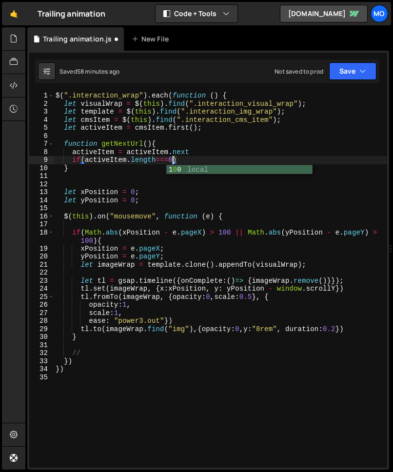
scroll to position [0, 8]
type textarea "if(activeItem.length===0)"
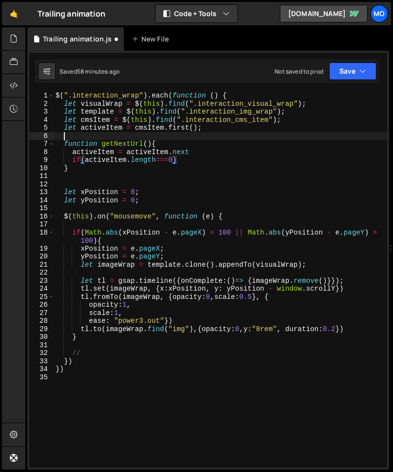
click at [190, 133] on div "$ ( ".interaction_wrap" ) . each ( function ( ) { let visualWrap = $ ( this ) .…" at bounding box center [221, 288] width 334 height 392
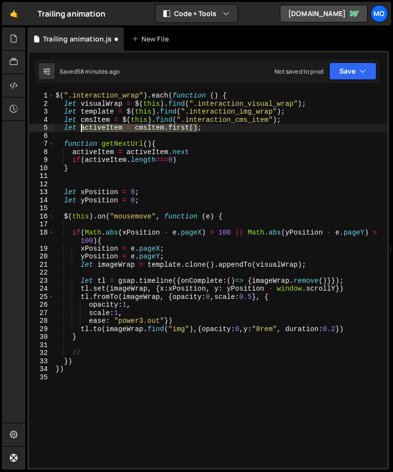
drag, startPoint x: 198, startPoint y: 128, endPoint x: 81, endPoint y: 128, distance: 117.1
click at [81, 128] on div "$ ( ".interaction_wrap" ) . each ( function ( ) { let visualWrap = $ ( this ) .…" at bounding box center [221, 288] width 334 height 392
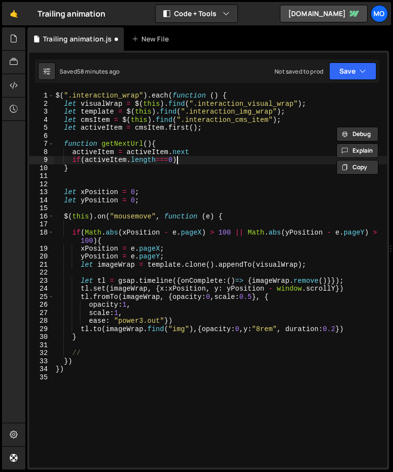
click at [184, 161] on div "$ ( ".interaction_wrap" ) . each ( function ( ) { let visualWrap = $ ( this ) .…" at bounding box center [221, 288] width 334 height 392
paste textarea "activeItem = cmsItem.first()"
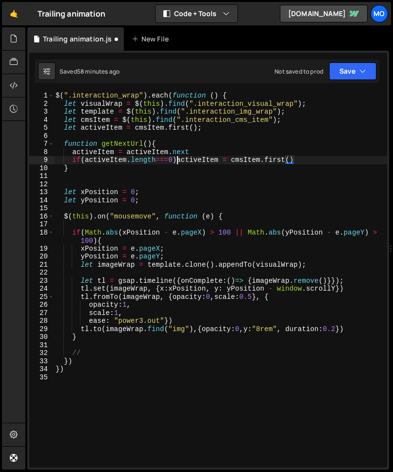
click at [175, 160] on div "$ ( ".interaction_wrap" ) . each ( function ( ) { let visualWrap = $ ( this ) .…" at bounding box center [221, 288] width 334 height 392
click at [301, 161] on div "$ ( ".interaction_wrap" ) . each ( function ( ) { let visualWrap = $ ( this ) .…" at bounding box center [221, 288] width 334 height 392
type textarea "if(activeItem.length===0) activeItem = cmsItem.first();"
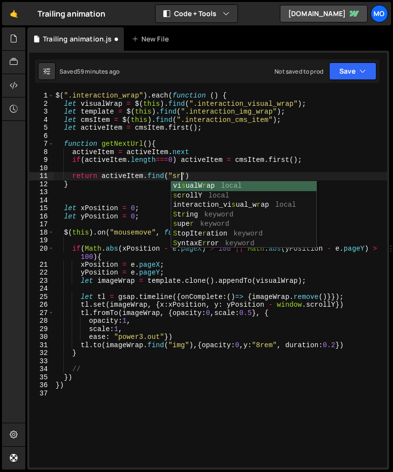
scroll to position [0, 9]
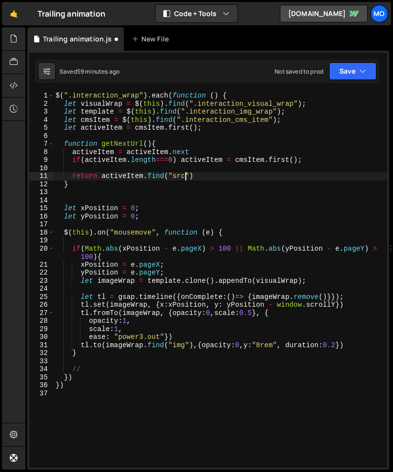
click at [179, 177] on div "$ ( ".interaction_wrap" ) . each ( function ( ) { let visualWrap = $ ( this ) .…" at bounding box center [221, 288] width 334 height 392
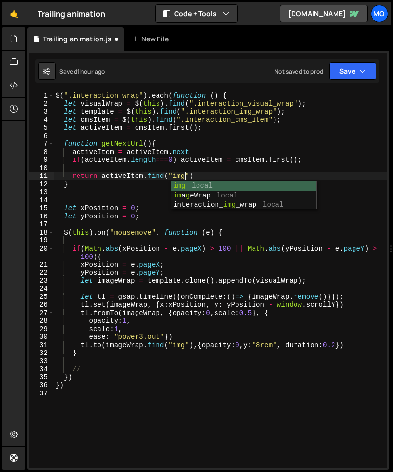
click at [192, 175] on div "$ ( ".interaction_wrap" ) . each ( function ( ) { let visualWrap = $ ( this ) .…" at bounding box center [221, 288] width 334 height 392
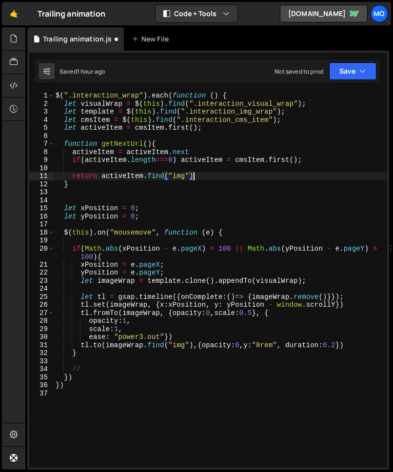
click at [198, 176] on div "$ ( ".interaction_wrap" ) . each ( function ( ) { let visualWrap = $ ( this ) .…" at bounding box center [221, 288] width 334 height 392
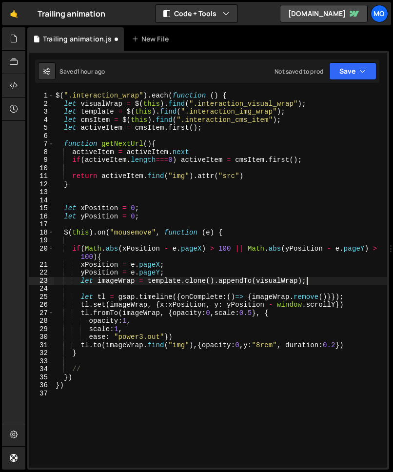
click at [310, 283] on div "$ ( ".interaction_wrap" ) . each ( function ( ) { let visualWrap = $ ( this ) .…" at bounding box center [221, 288] width 334 height 392
type textarea "let imageWrap = template.clone().appendTo(visualWrap);"
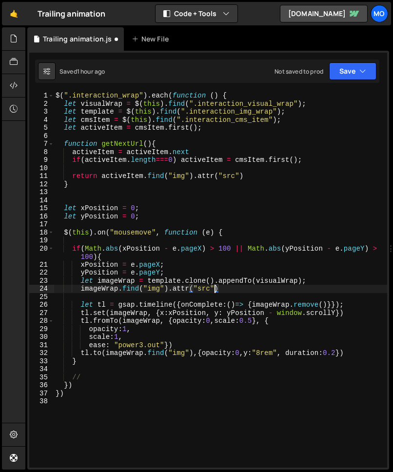
scroll to position [0, 11]
paste textarea "activeItem = cmsItem.first()"
click at [285, 292] on div "$ ( ".interaction_wrap" ) . each ( function ( ) { let visualWrap = $ ( this ) .…" at bounding box center [221, 288] width 334 height 392
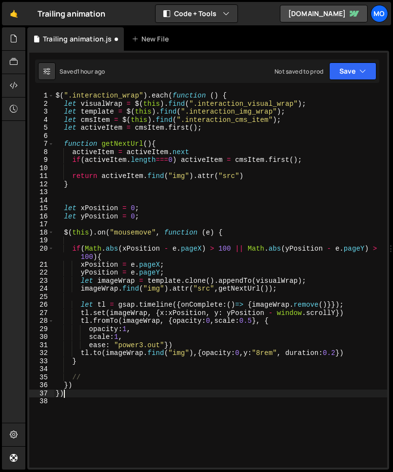
click at [90, 373] on div "$ ( ".interaction_wrap" ) . each ( function ( ) { let visualWrap = $ ( this ) .…" at bounding box center [221, 288] width 334 height 392
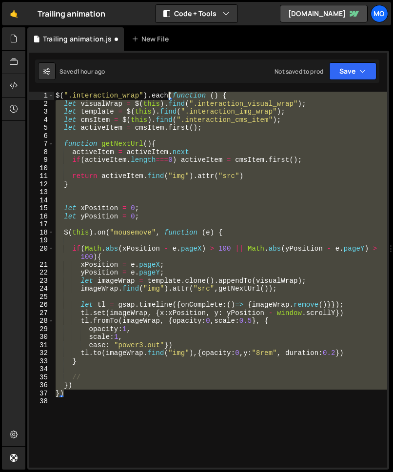
drag, startPoint x: 90, startPoint y: 394, endPoint x: 49, endPoint y: 220, distance: 178.5
click at [49, 220] on div "}) 1 2 3 4 5 6 7 8 9 10 11 12 13 14 15 16 17 18 19 20 21 22 23 24 25 26 27 28 2…" at bounding box center [208, 280] width 358 height 376
type textarea "$(".interaction_wrap").each(function () { let visualWrap = $(this).find(".inter…"
click at [109, 170] on div "$ ( ".interaction_wrap" ) . each ( function ( ) { let visualWrap = $ ( this ) .…" at bounding box center [221, 280] width 334 height 376
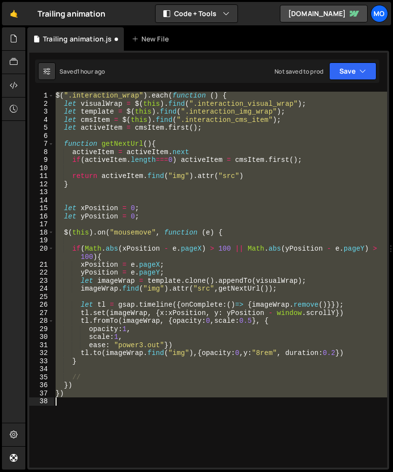
drag, startPoint x: 57, startPoint y: 99, endPoint x: 79, endPoint y: 439, distance: 340.8
click at [79, 373] on div "$ ( ".interaction_wrap" ) . each ( function ( ) { let visualWrap = $ ( this ) .…" at bounding box center [221, 288] width 334 height 392
click at [142, 207] on div "$ ( ".interaction_wrap" ) . each ( function ( ) { let visualWrap = $ ( this ) .…" at bounding box center [221, 280] width 334 height 376
type textarea "let xPosition = 0;"
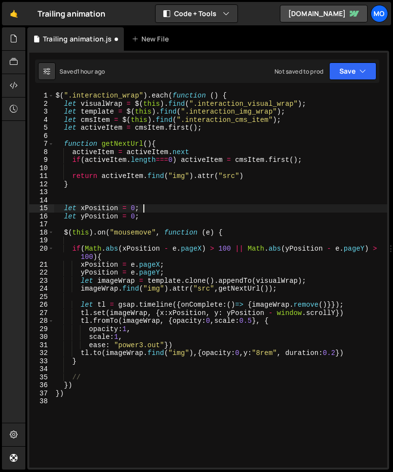
click at [105, 189] on div "$ ( ".interaction_wrap" ) . each ( function ( ) { let visualWrap = $ ( this ) .…" at bounding box center [221, 288] width 334 height 392
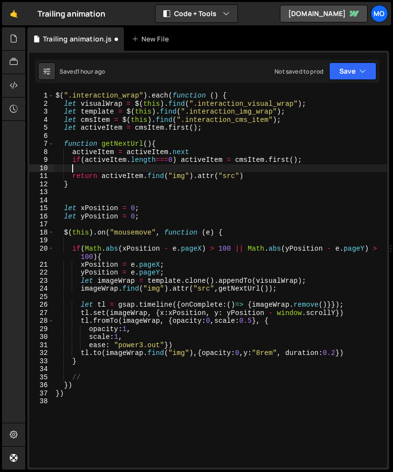
click at [112, 170] on div "$ ( ".interaction_wrap" ) . each ( function ( ) { let visualWrap = $ ( this ) .…" at bounding box center [221, 288] width 334 height 392
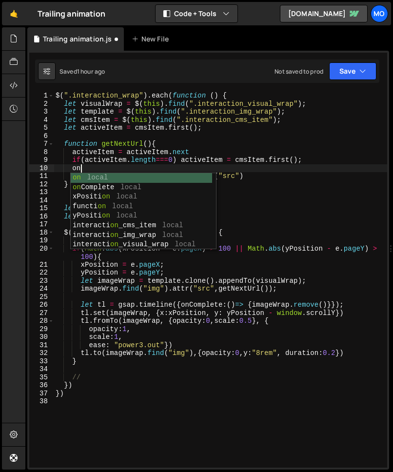
type textarea "o"
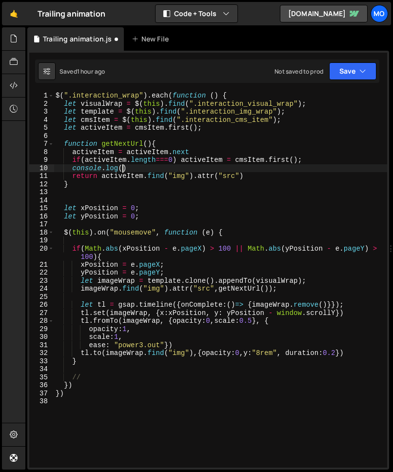
scroll to position [0, 4]
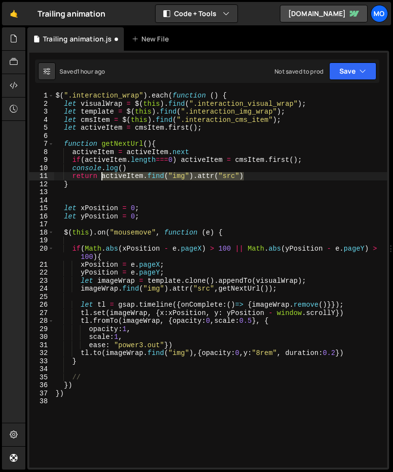
drag, startPoint x: 248, startPoint y: 176, endPoint x: 103, endPoint y: 178, distance: 145.4
click at [103, 178] on div "$ ( ".interaction_wrap" ) . each ( function ( ) { let visualWrap = $ ( this ) .…" at bounding box center [221, 288] width 334 height 392
click at [122, 169] on div "$ ( ".interaction_wrap" ) . each ( function ( ) { let visualWrap = $ ( this ) .…" at bounding box center [221, 288] width 334 height 392
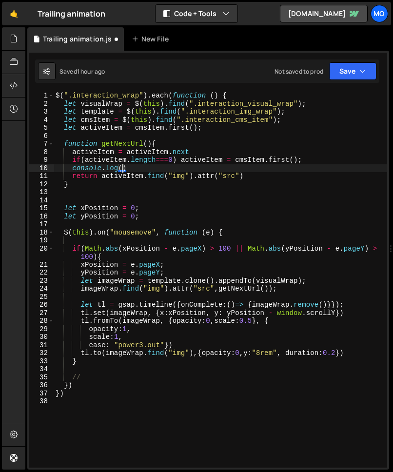
paste textarea "activeItem.find("img").attr("src")"
click at [149, 207] on div "$ ( ".interaction_wrap" ) . each ( function ( ) { let visualWrap = $ ( this ) .…" at bounding box center [221, 288] width 334 height 392
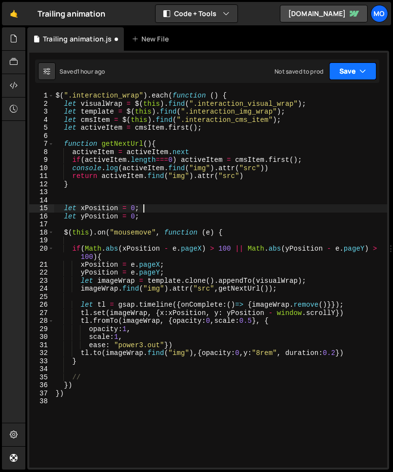
type textarea "let xPosition = 0;"
click at [349, 67] on button "Save" at bounding box center [352, 71] width 47 height 18
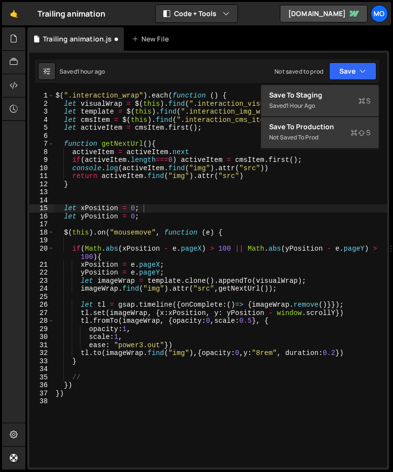
click at [156, 196] on div "$ ( ".interaction_wrap" ) . each ( function ( ) { let visualWrap = $ ( this ) .…" at bounding box center [221, 288] width 334 height 392
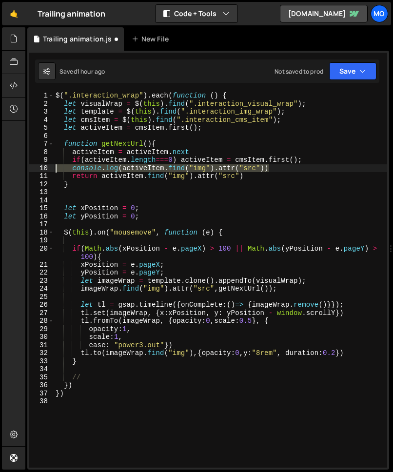
drag, startPoint x: 270, startPoint y: 168, endPoint x: 53, endPoint y: 167, distance: 217.2
click at [53, 167] on div "1 2 3 4 5 6 7 8 9 10 11 12 13 14 15 16 17 18 19 20 21 22 23 24 25 26 27 28 29 3…" at bounding box center [208, 280] width 358 height 376
click at [230, 204] on div "$ ( ".interaction_wrap" ) . each ( function ( ) { let visualWrap = $ ( this ) .…" at bounding box center [221, 288] width 334 height 392
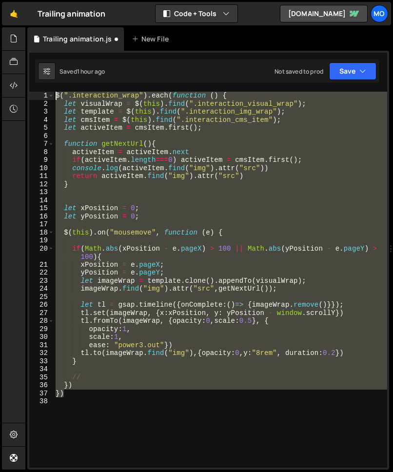
drag, startPoint x: 97, startPoint y: 397, endPoint x: 34, endPoint y: 88, distance: 315.7
click at [34, 88] on div "let xPosition = 0; 1 2 3 4 5 6 7 8 9 10 11 12 13 14 15 16 17 18 19 20 21 22 23 …" at bounding box center [208, 260] width 362 height 419
click at [192, 150] on div "$ ( ".interaction_wrap" ) . each ( function ( ) { let visualWrap = $ ( this ) .…" at bounding box center [221, 280] width 334 height 376
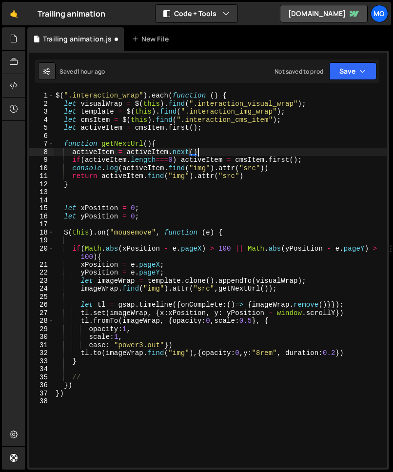
scroll to position [0, 10]
drag, startPoint x: 203, startPoint y: 151, endPoint x: 190, endPoint y: 151, distance: 13.2
click at [190, 151] on div "$ ( ".interaction_wrap" ) . each ( function ( ) { let visualWrap = $ ( this ) .…" at bounding box center [221, 288] width 334 height 392
type textarea "activeItem = [DOMAIN_NAME]();"
